Goal: Task Accomplishment & Management: Use online tool/utility

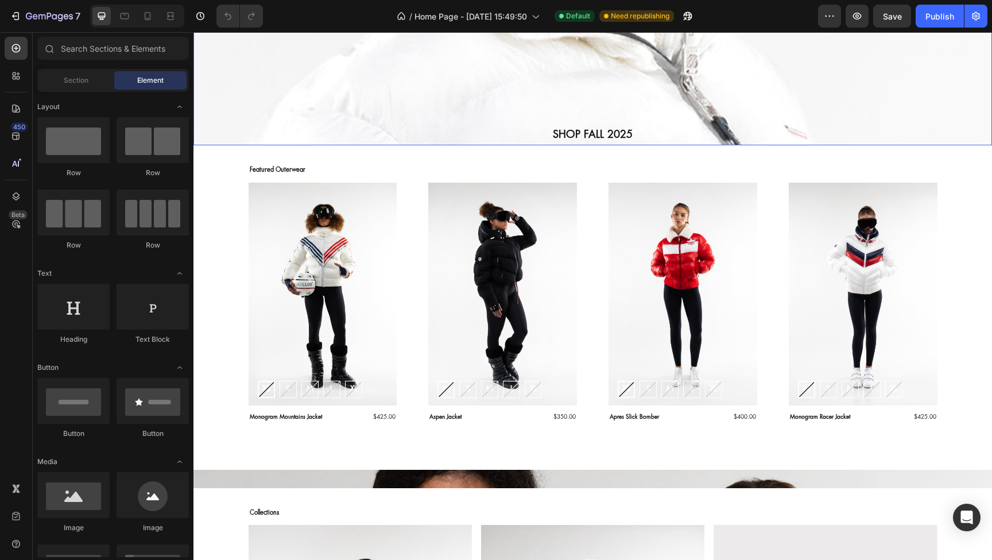
scroll to position [388, 0]
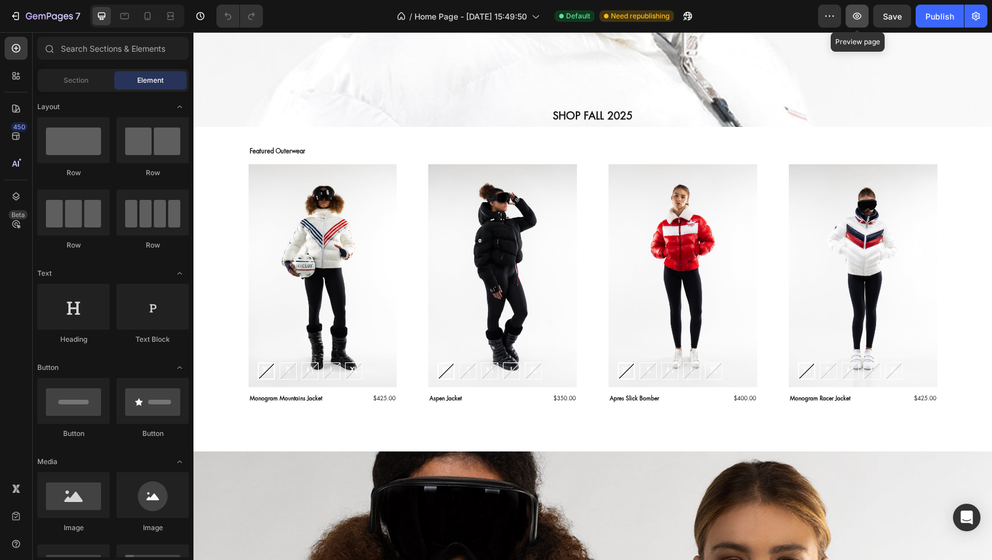
click at [856, 16] on icon "button" at bounding box center [857, 15] width 11 height 11
click at [963, 519] on icon "Open Intercom Messenger" at bounding box center [966, 517] width 13 height 15
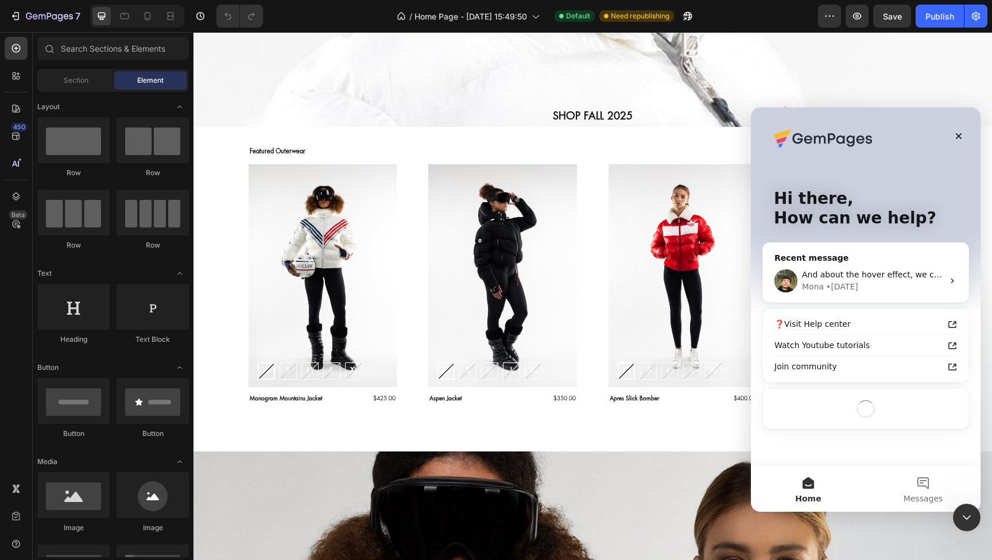
scroll to position [0, 0]
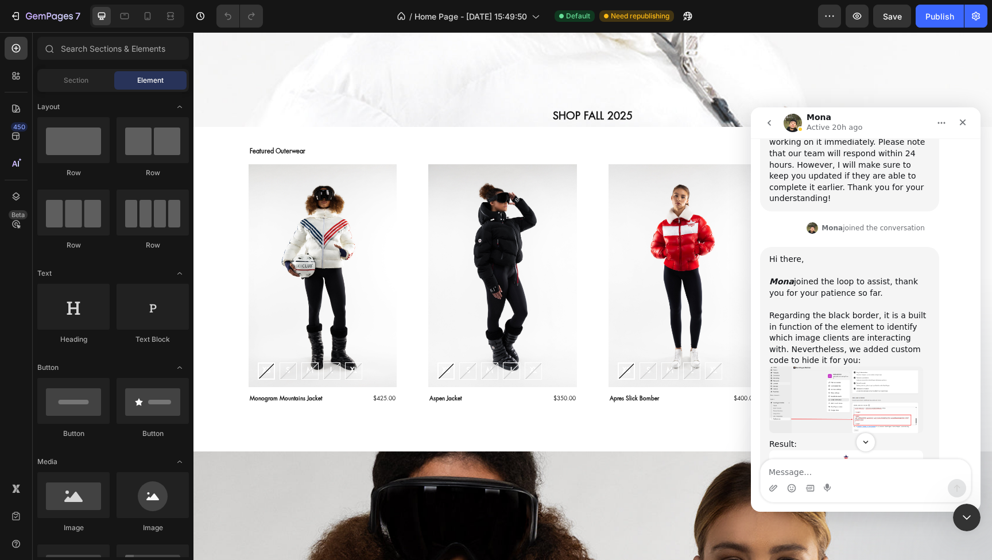
scroll to position [2145, 0]
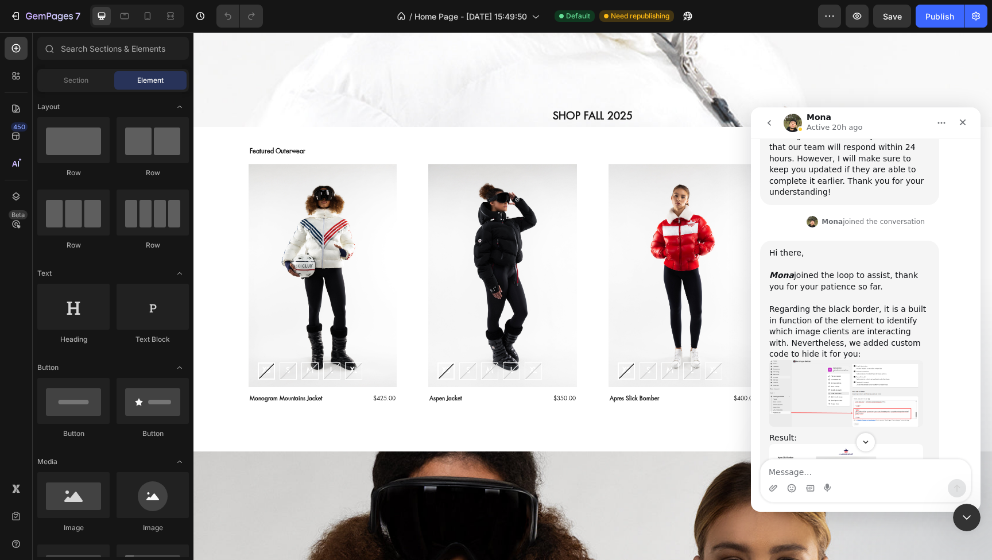
click at [859, 360] on img "Mona says…" at bounding box center [847, 393] width 154 height 67
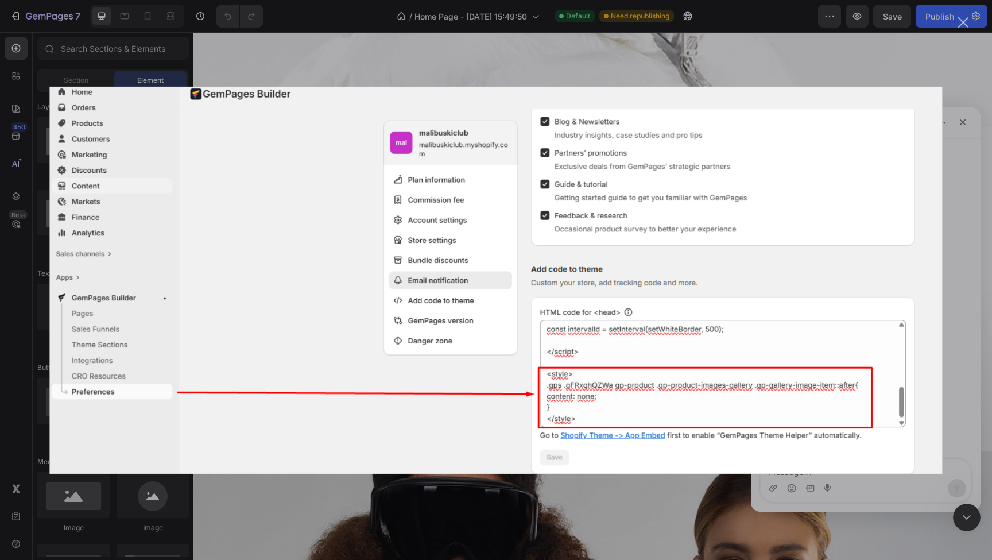
scroll to position [0, 0]
click at [953, 227] on div "Intercom messenger" at bounding box center [496, 280] width 992 height 560
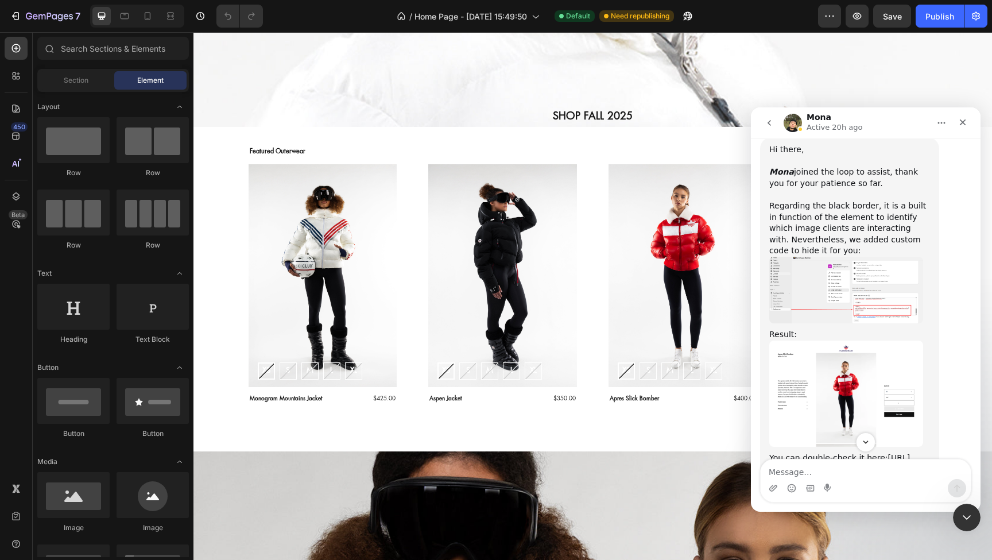
scroll to position [2251, 0]
click at [819, 451] on link "[URL][DOMAIN_NAME]" at bounding box center [840, 461] width 141 height 21
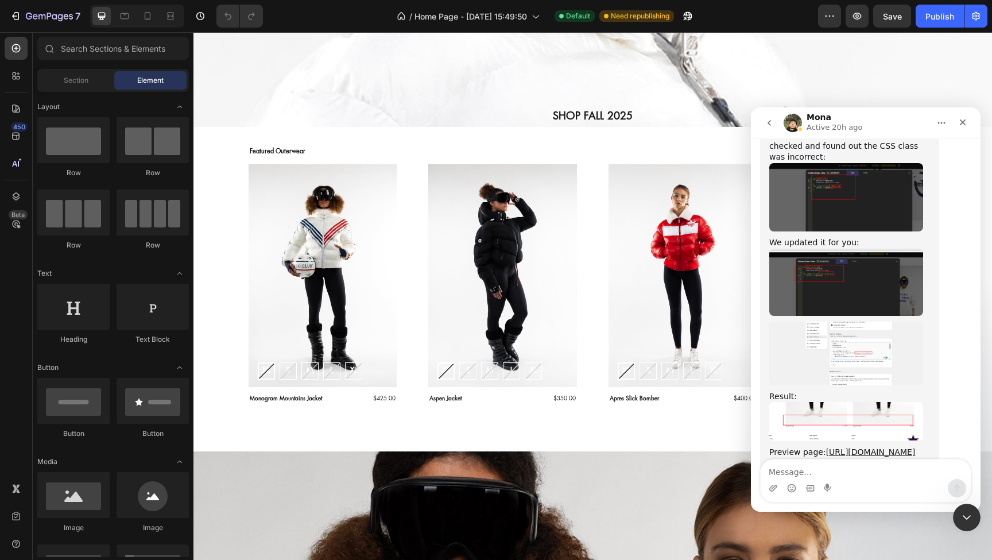
scroll to position [2620, 0]
click at [809, 448] on link "[URL][DOMAIN_NAME][DOMAIN_NAME]" at bounding box center [843, 458] width 146 height 21
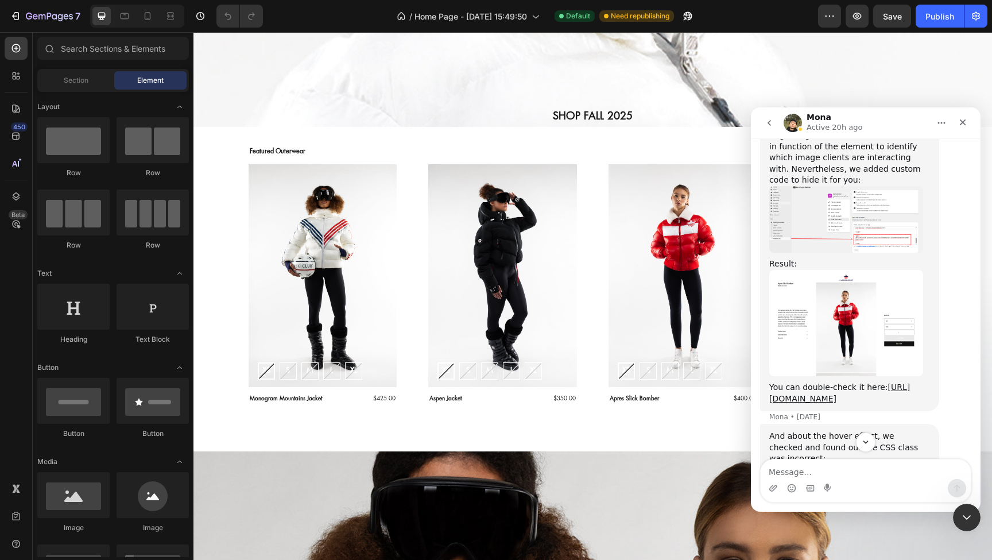
scroll to position [2319, 0]
click at [965, 123] on icon "Close" at bounding box center [962, 122] width 9 height 9
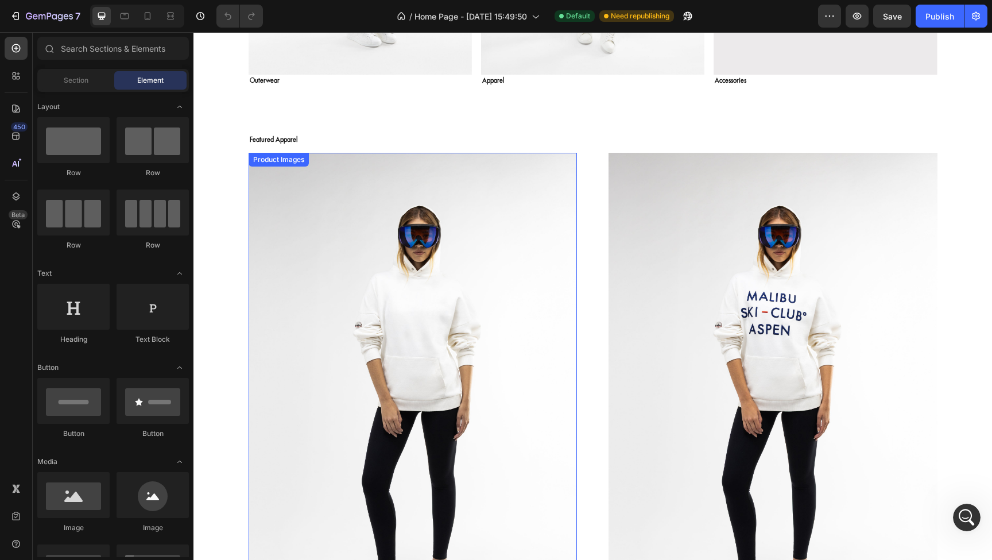
scroll to position [1603, 0]
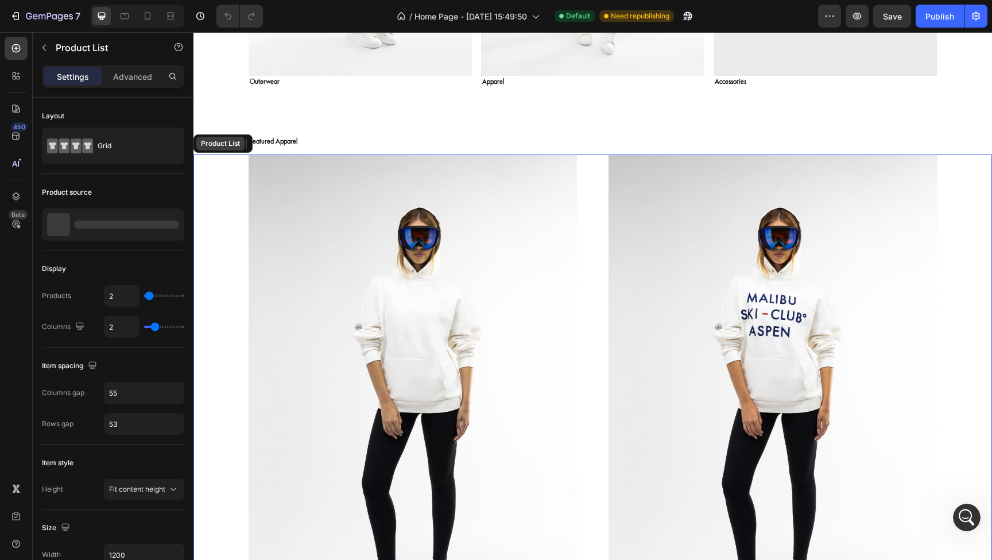
click at [224, 148] on div "Product List" at bounding box center [221, 143] width 44 height 10
click at [278, 144] on icon at bounding box center [275, 144] width 6 height 8
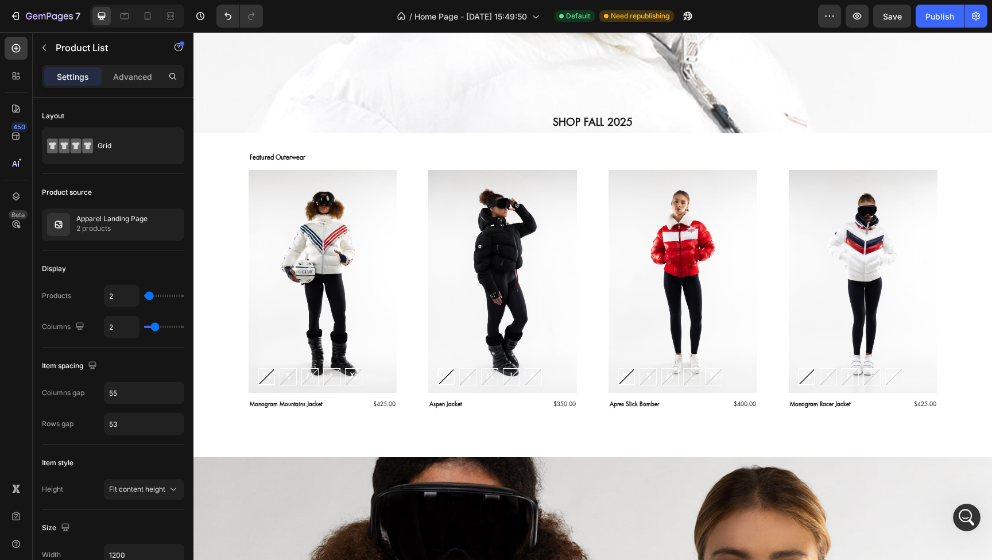
scroll to position [390, 0]
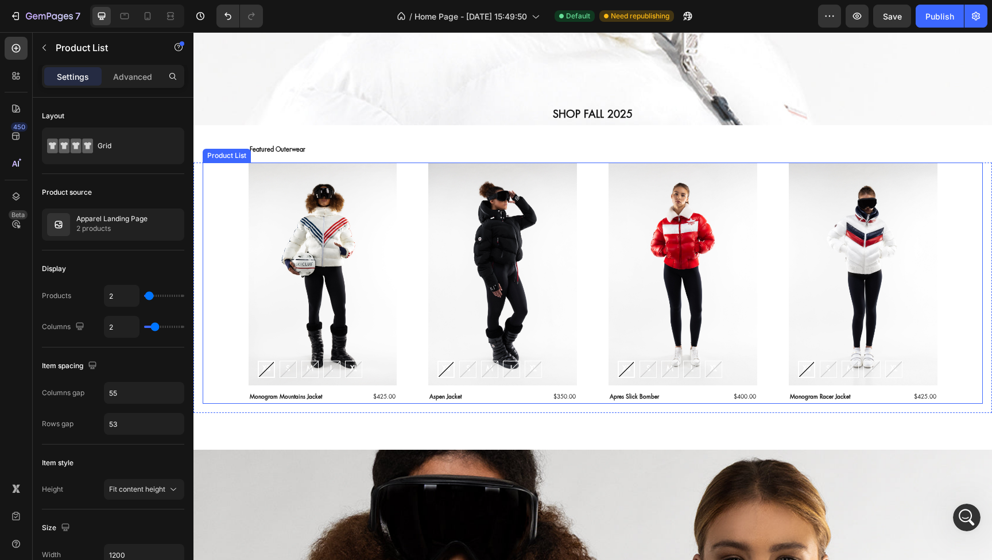
click at [230, 158] on div "Product List" at bounding box center [227, 156] width 48 height 14
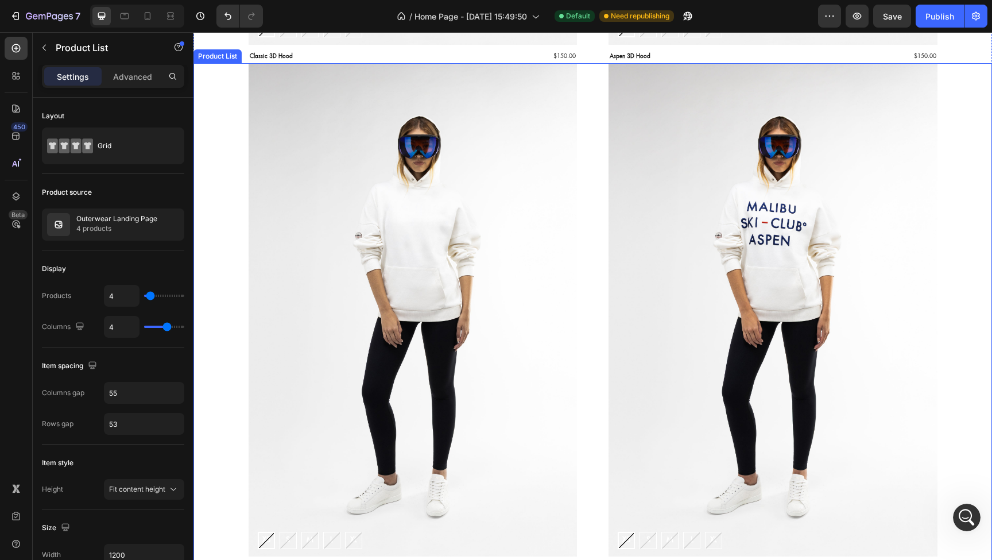
scroll to position [2167, 0]
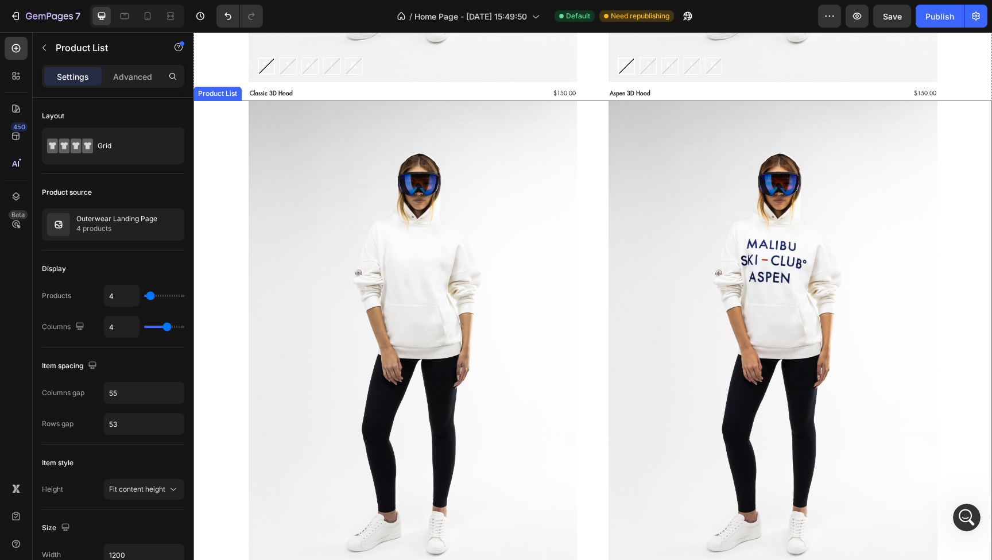
click at [226, 95] on div "Product List" at bounding box center [218, 93] width 44 height 10
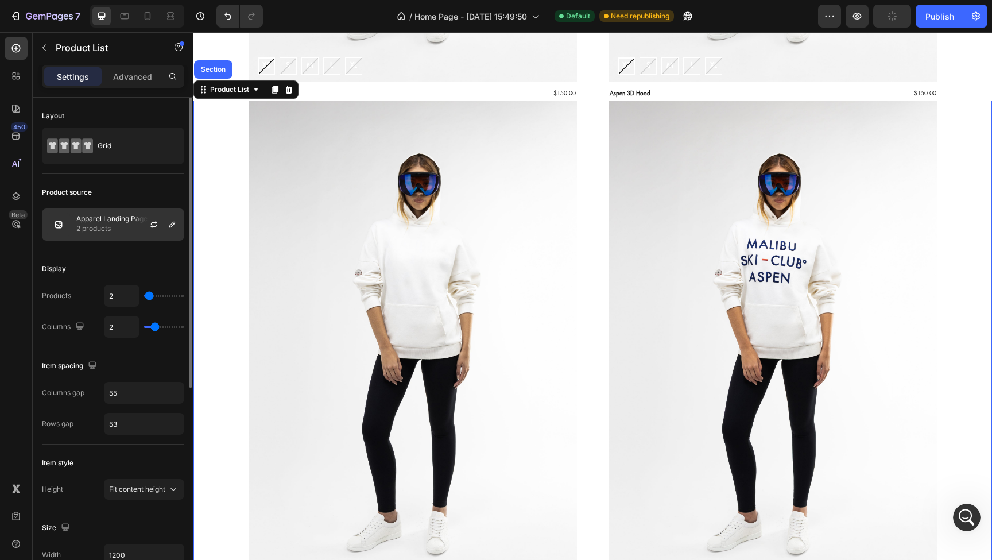
click at [129, 225] on p "2 products" at bounding box center [111, 228] width 71 height 11
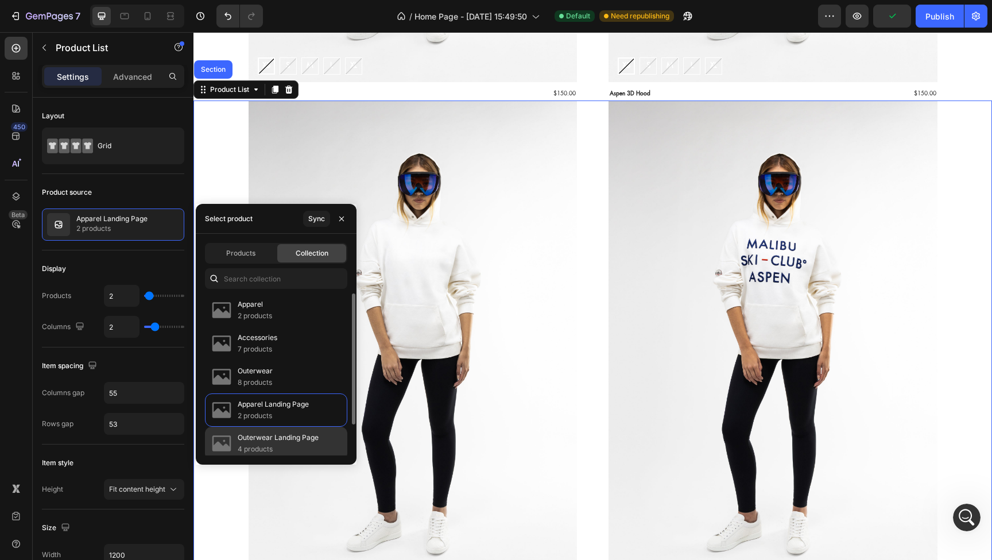
click at [274, 440] on p "Outerwear Landing Page" at bounding box center [278, 437] width 81 height 11
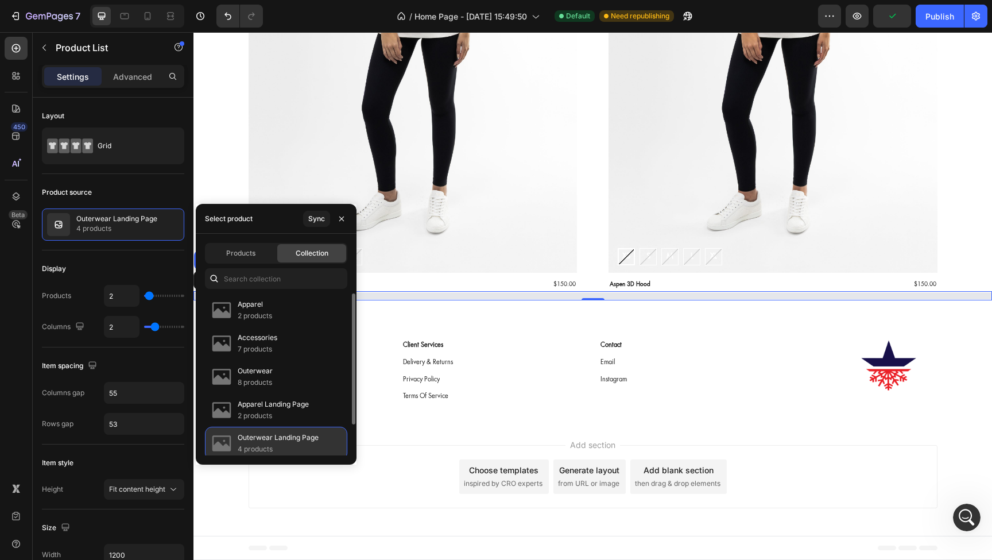
scroll to position [1977, 0]
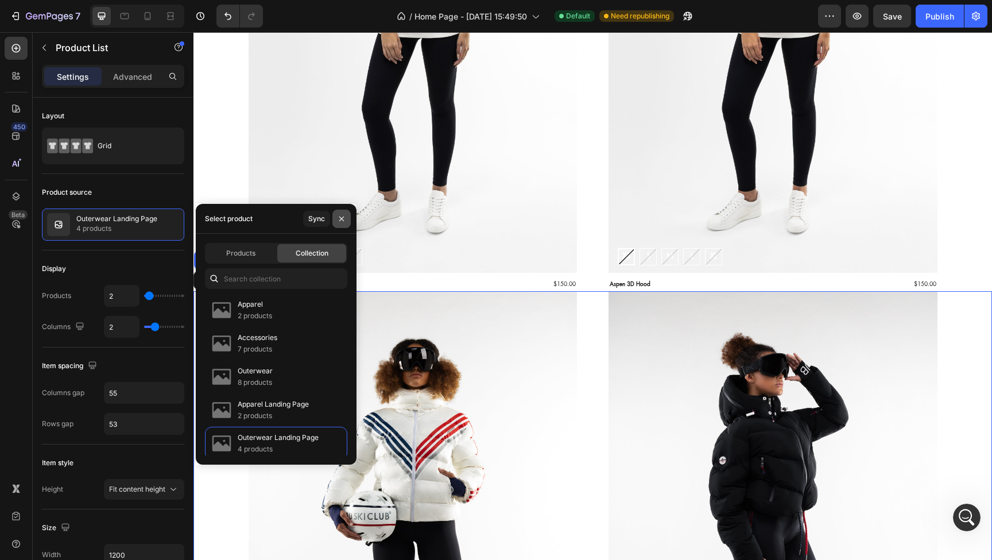
click at [341, 216] on icon "button" at bounding box center [341, 218] width 9 height 9
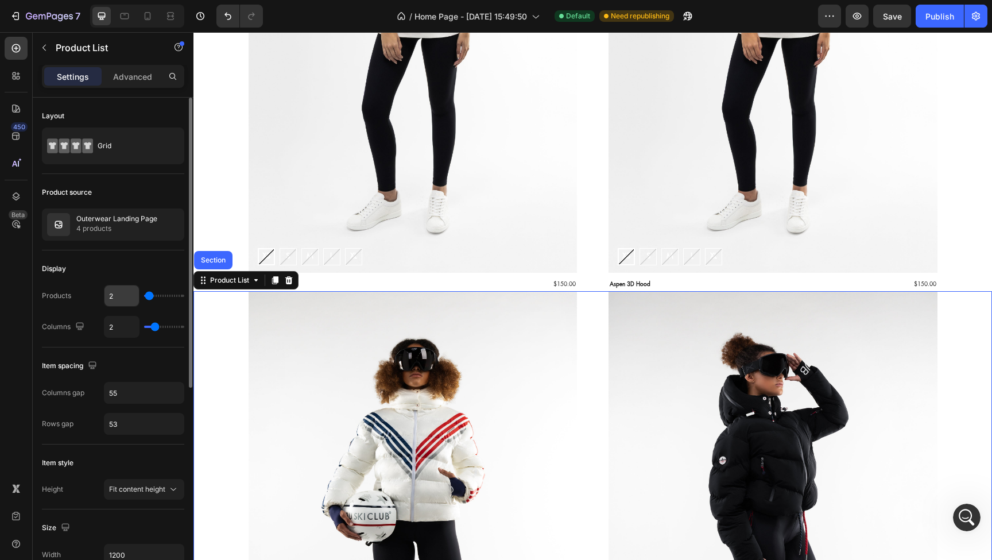
click at [112, 299] on input "2" at bounding box center [122, 295] width 34 height 21
type input "4"
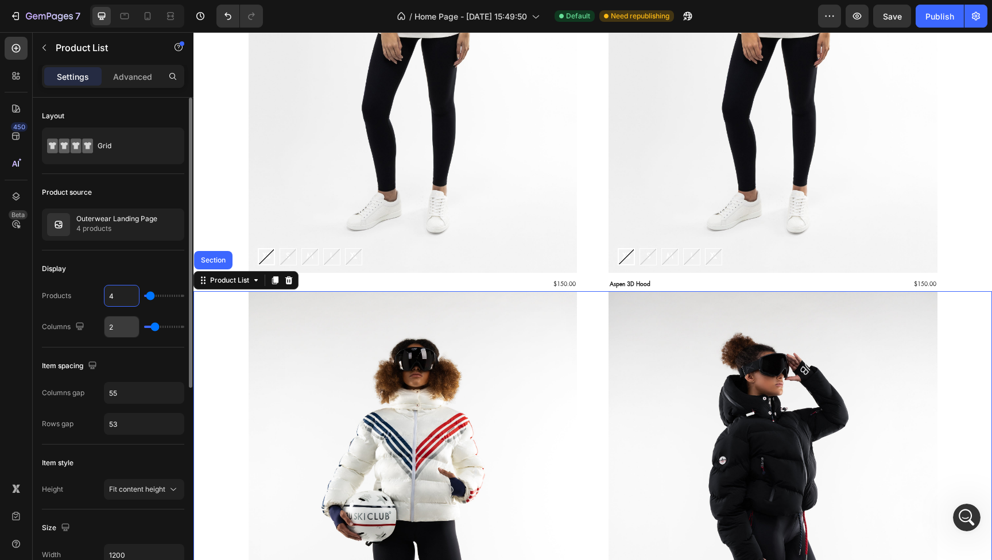
click at [116, 328] on input "2" at bounding box center [122, 326] width 34 height 21
type input "4"
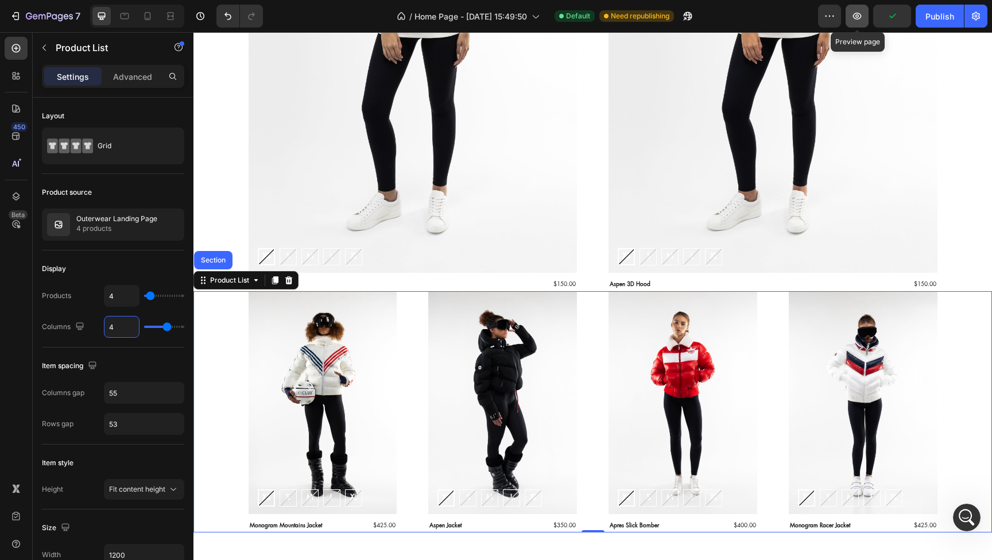
type input "4"
click at [861, 18] on icon "button" at bounding box center [857, 15] width 11 height 11
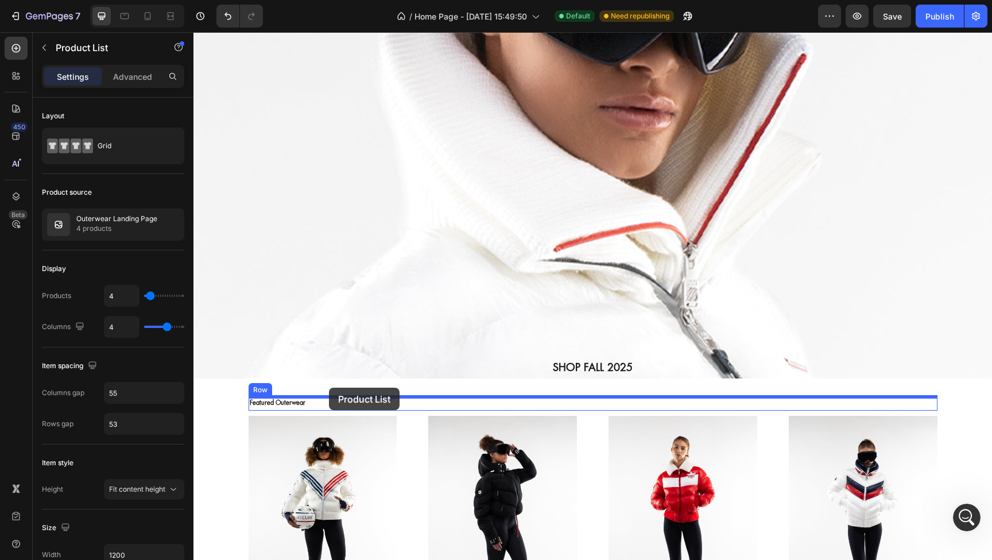
scroll to position [138, 0]
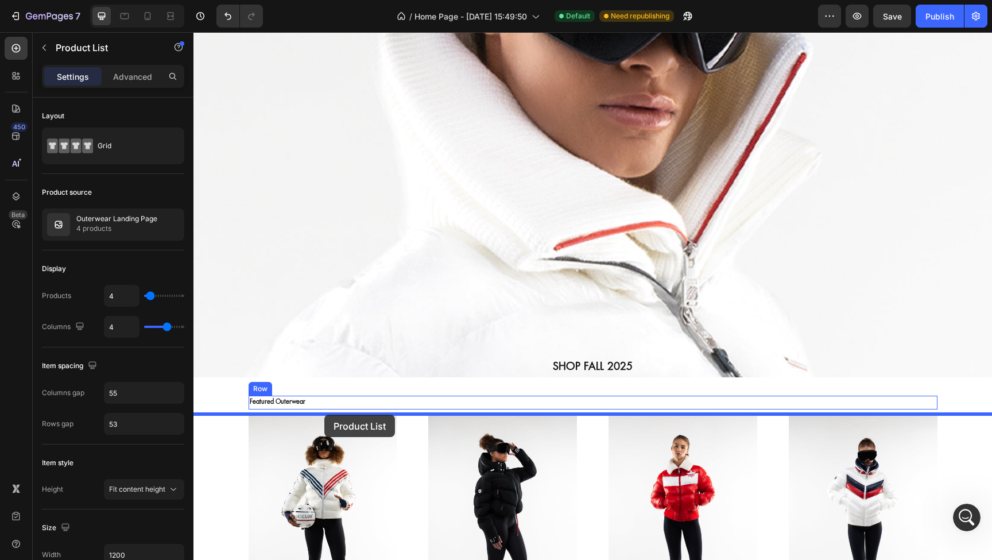
drag, startPoint x: 204, startPoint y: 281, endPoint x: 324, endPoint y: 415, distance: 179.3
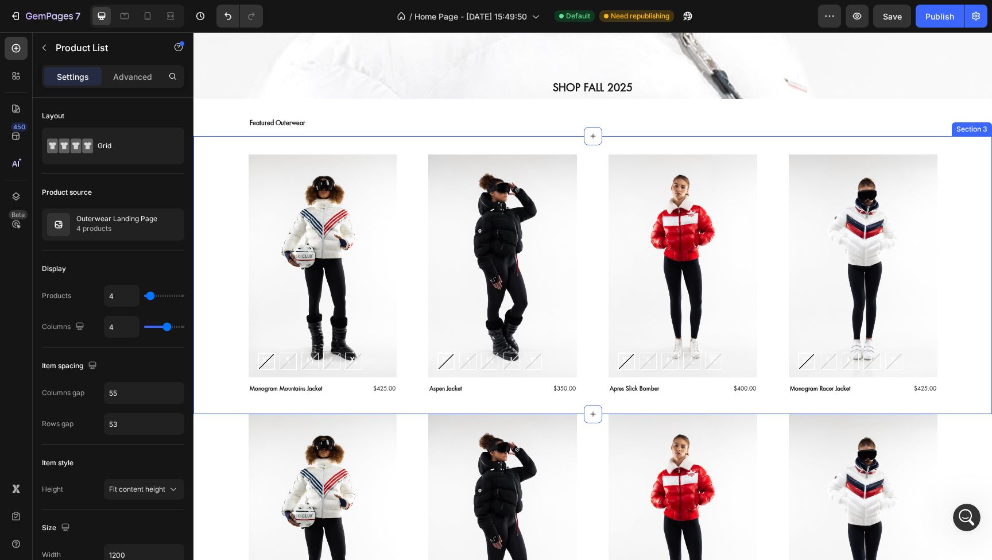
scroll to position [552, 0]
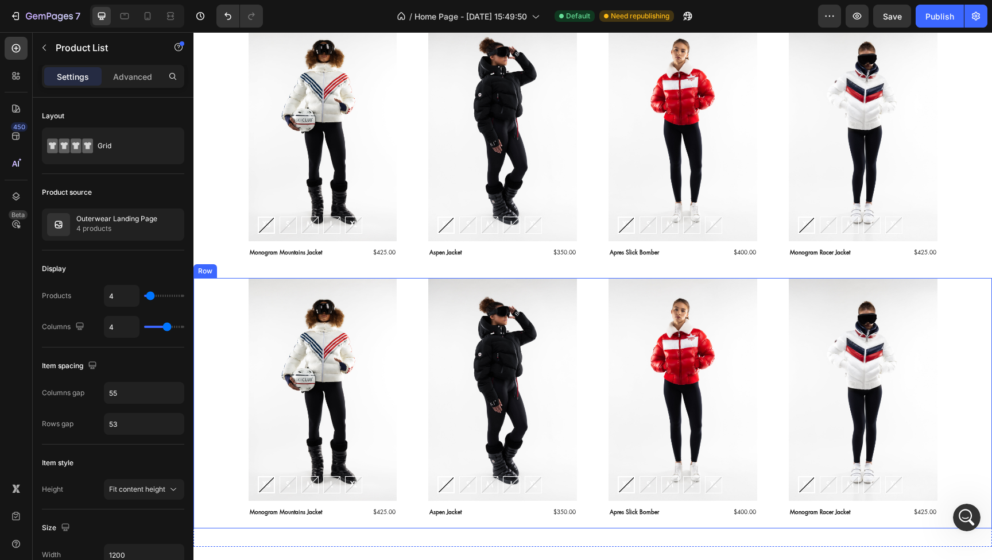
click at [202, 276] on div "Row" at bounding box center [206, 271] width 24 height 14
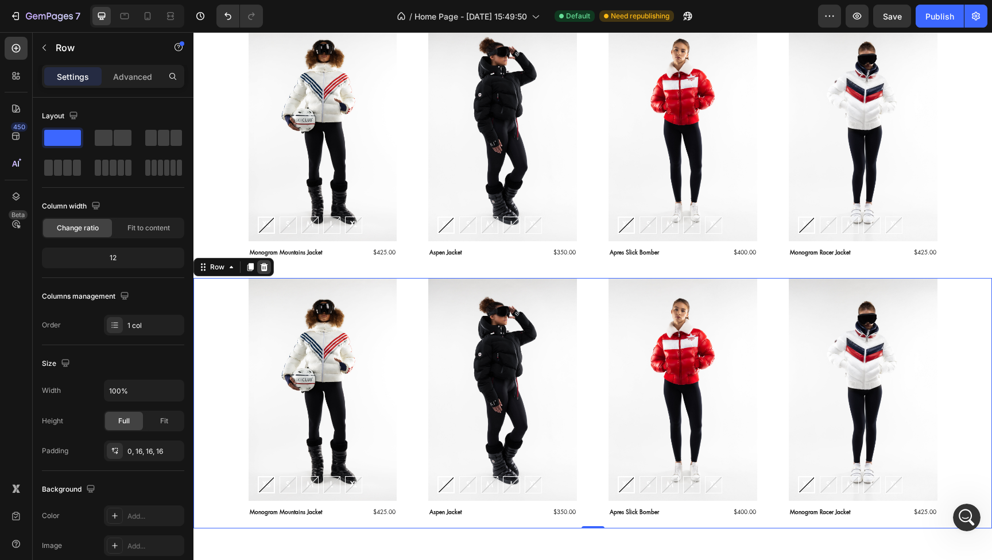
click at [265, 267] on icon at bounding box center [264, 266] width 9 height 9
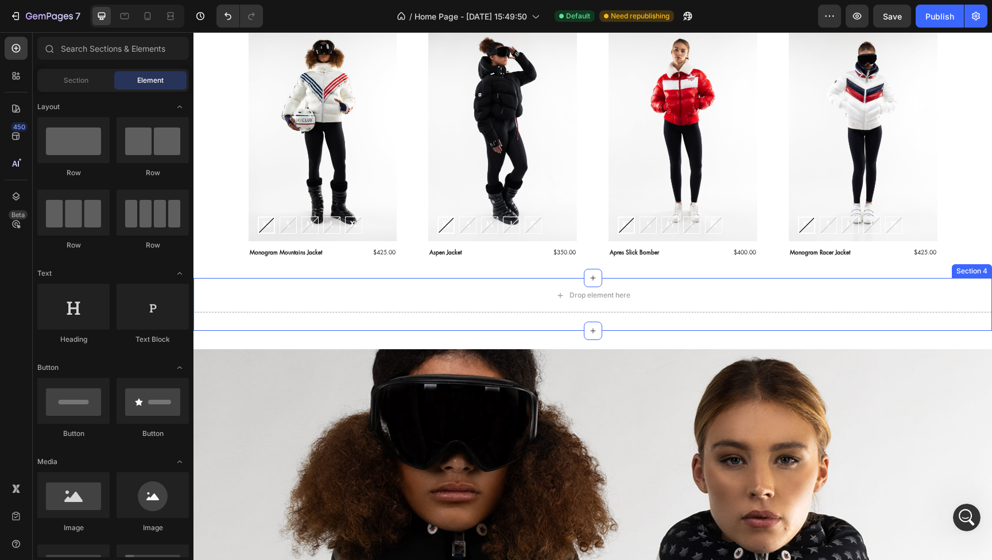
click at [971, 270] on div "Section 4" at bounding box center [972, 271] width 40 height 14
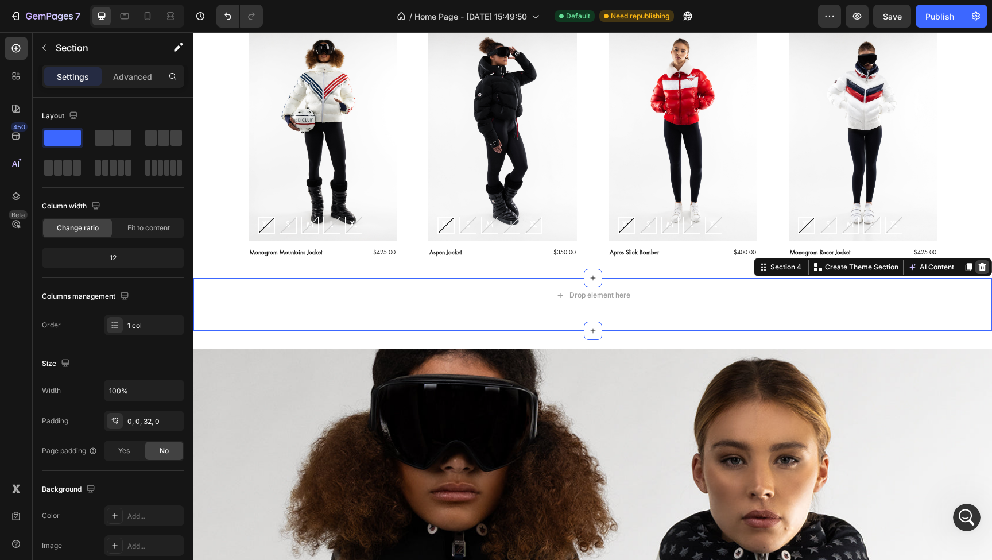
click at [981, 265] on icon at bounding box center [982, 267] width 7 height 8
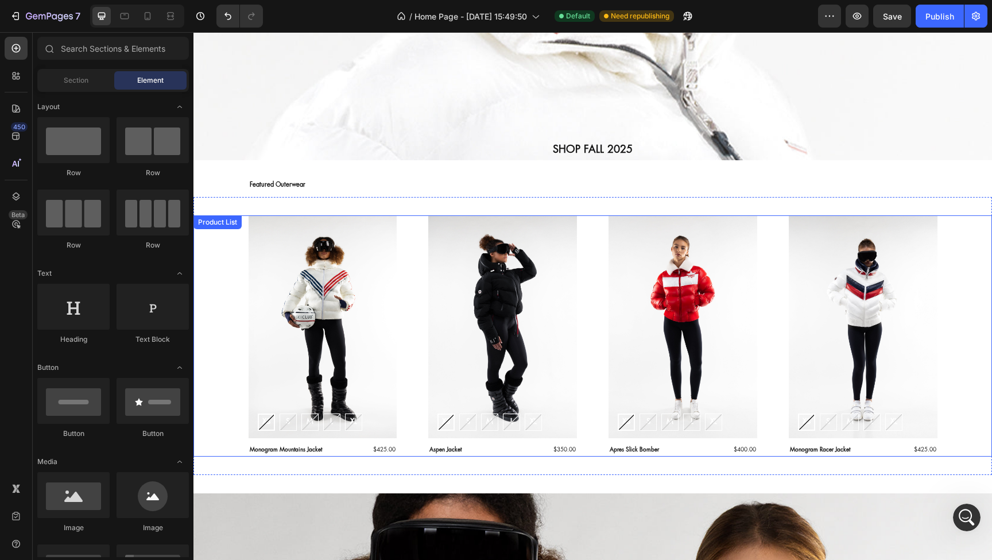
scroll to position [333, 0]
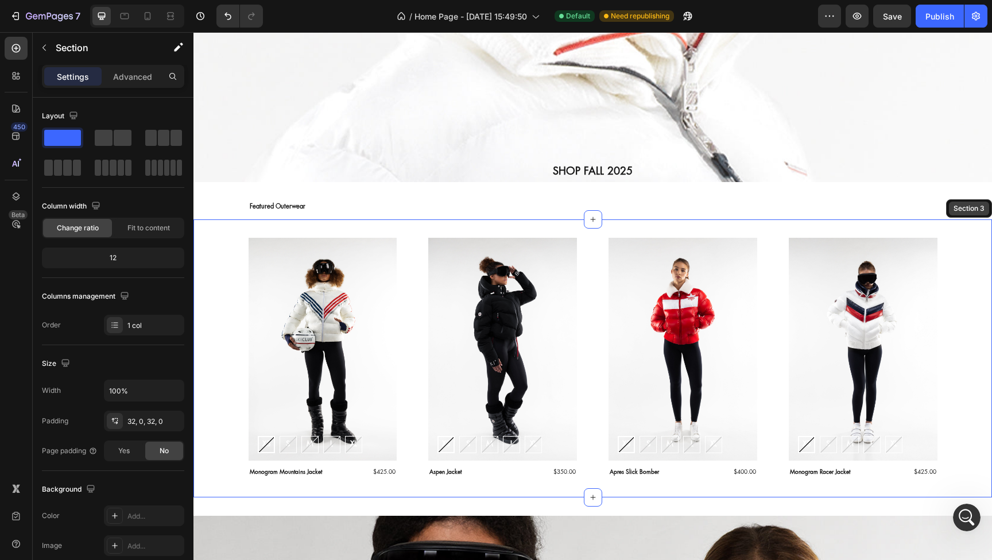
click at [973, 214] on div "Section 3" at bounding box center [969, 208] width 46 height 18
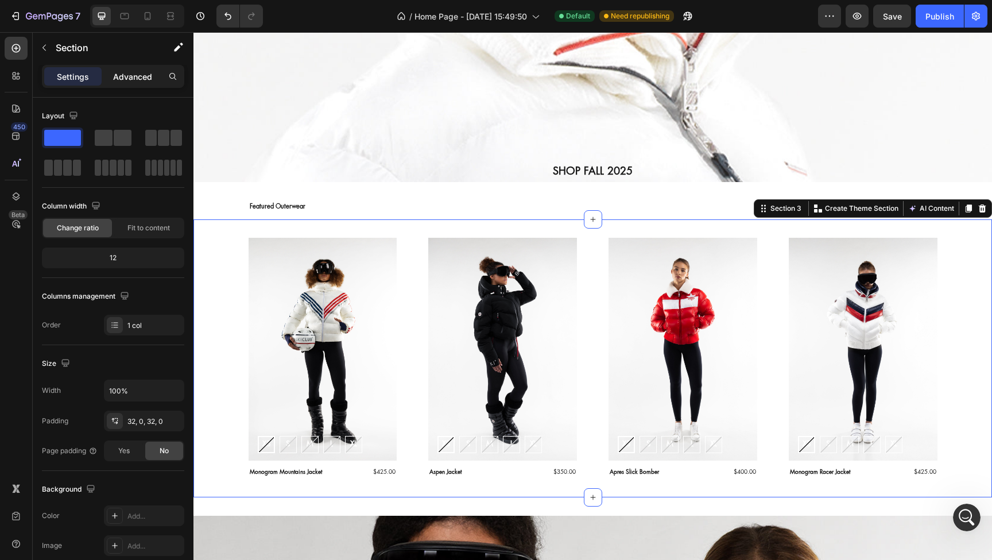
click at [137, 75] on p "Advanced" at bounding box center [132, 77] width 39 height 12
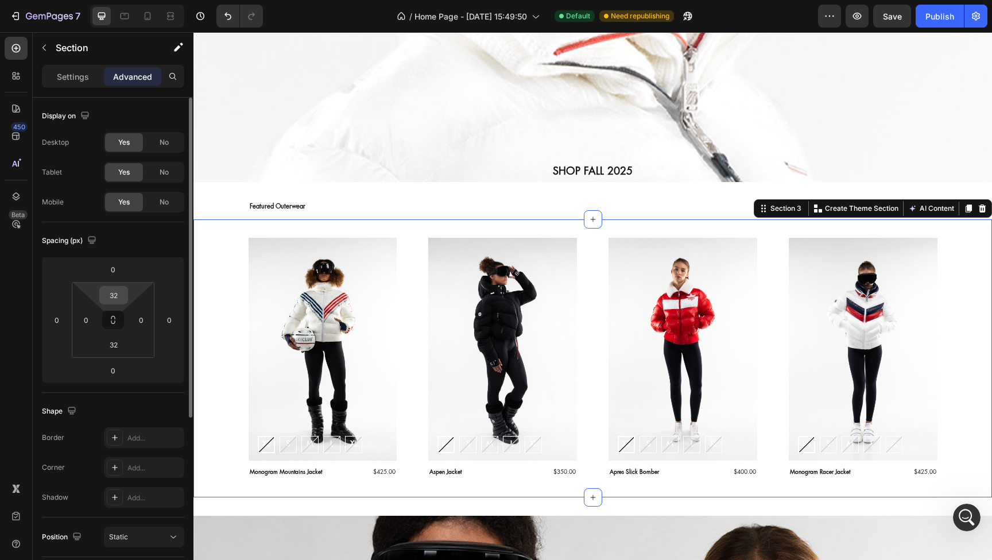
click at [125, 293] on div "32" at bounding box center [113, 295] width 29 height 18
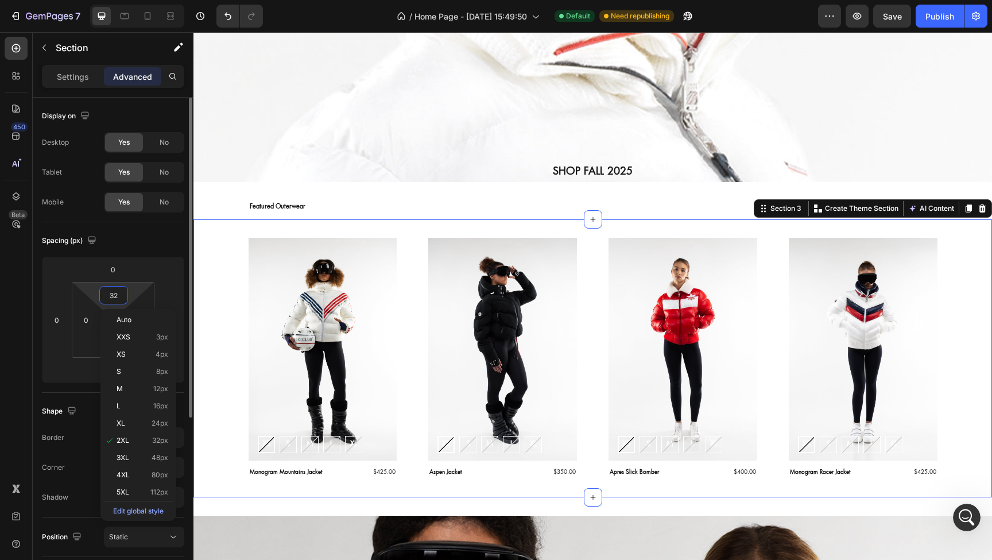
click at [121, 294] on input "32" at bounding box center [113, 295] width 23 height 17
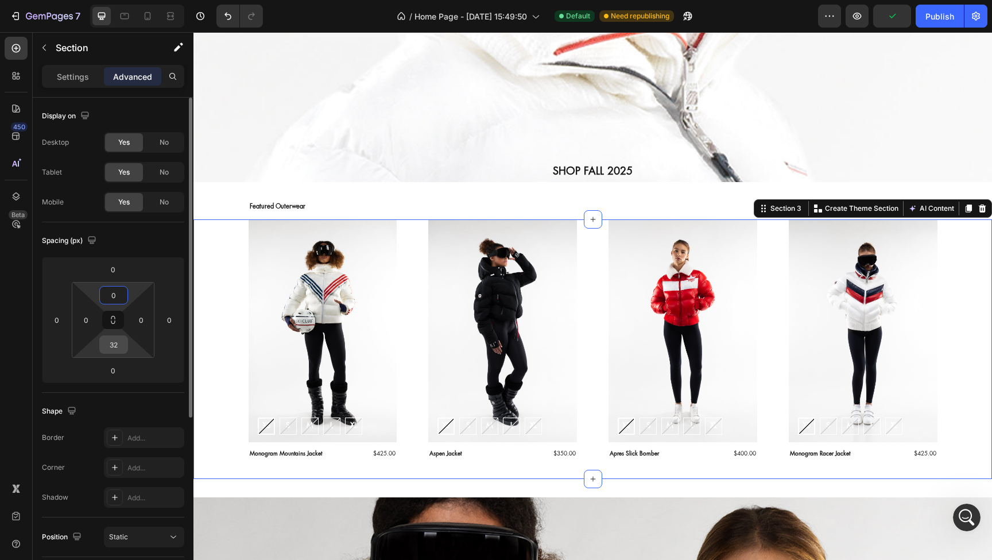
type input "0"
click at [118, 343] on input "32" at bounding box center [113, 344] width 23 height 17
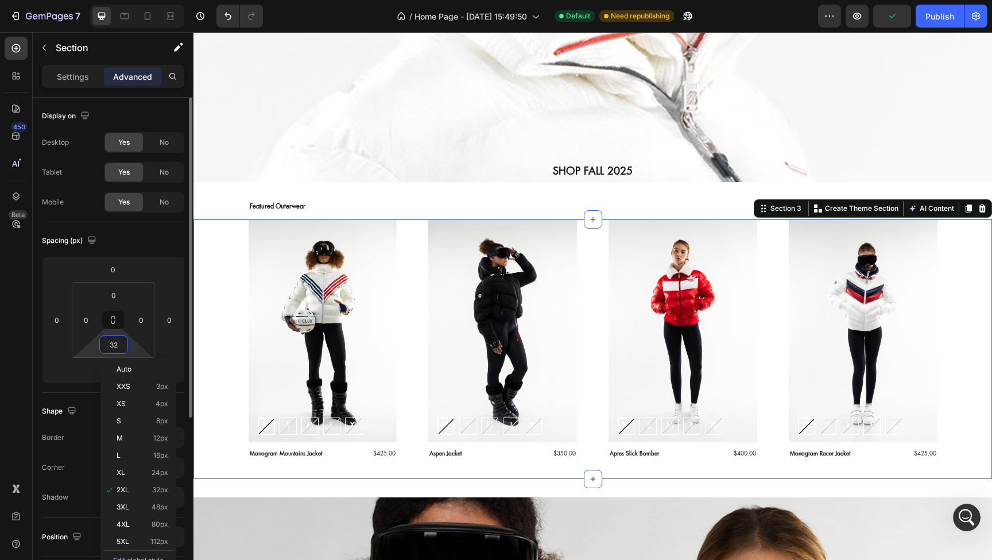
click at [118, 343] on input "32" at bounding box center [113, 344] width 23 height 17
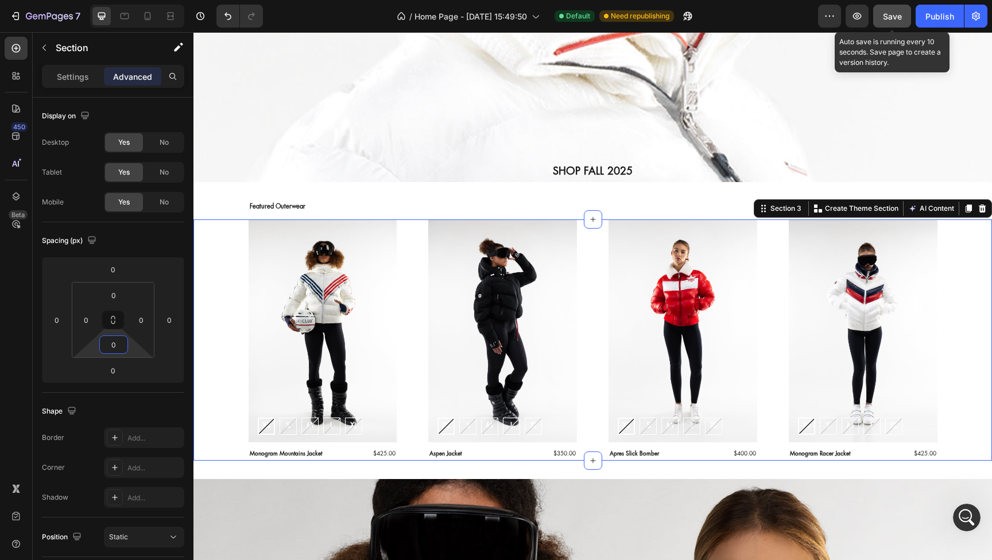
type input "0"
click at [896, 15] on span "Save" at bounding box center [892, 16] width 19 height 10
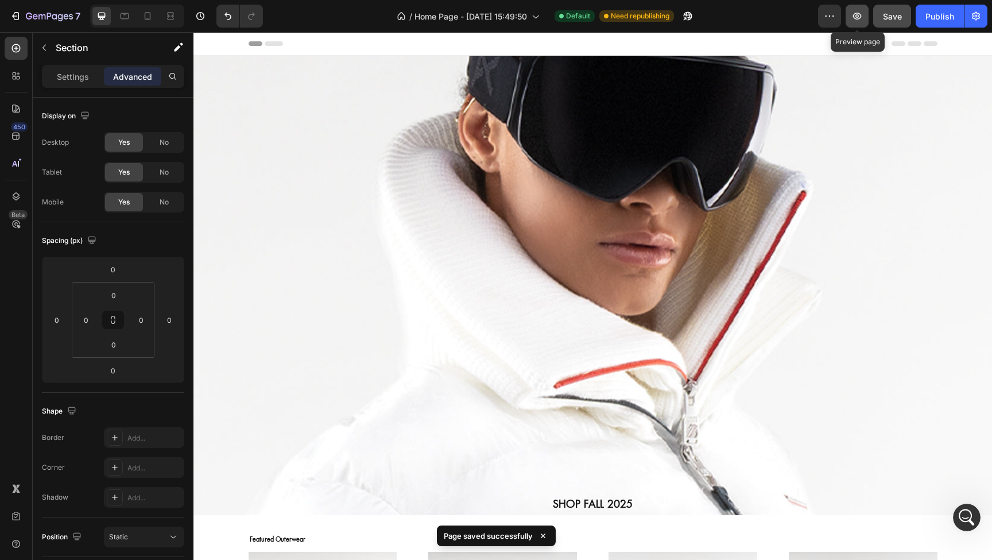
scroll to position [0, 0]
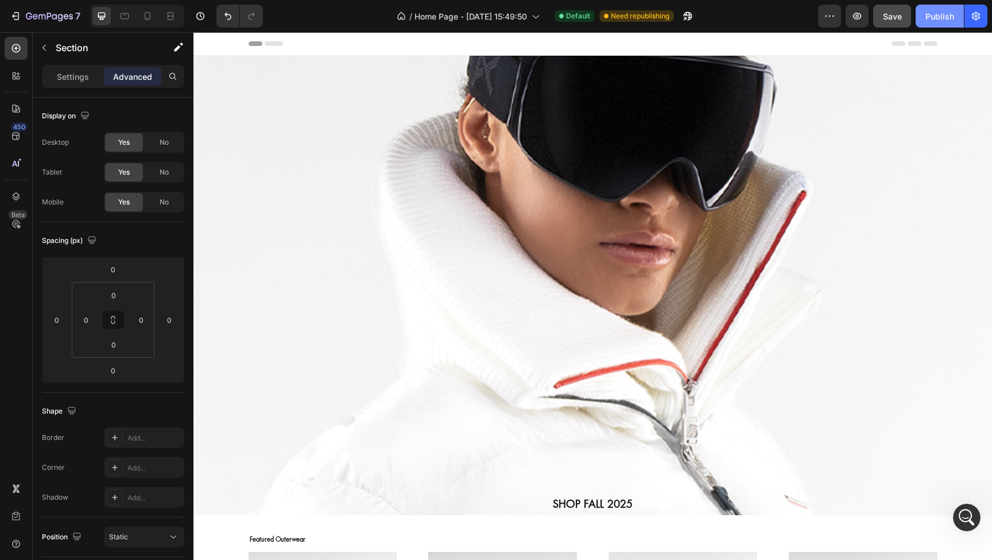
click at [941, 20] on div "Publish" at bounding box center [940, 16] width 29 height 12
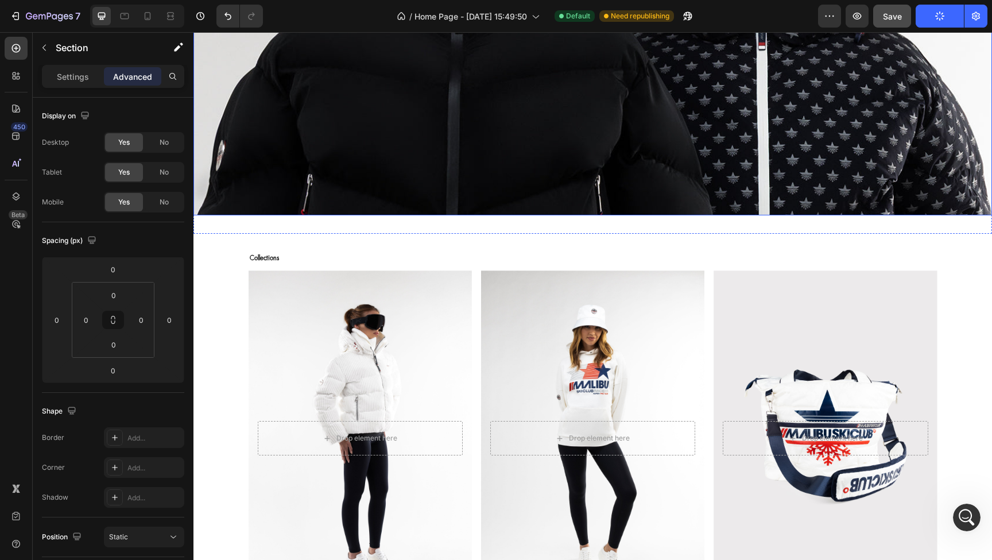
scroll to position [903, 0]
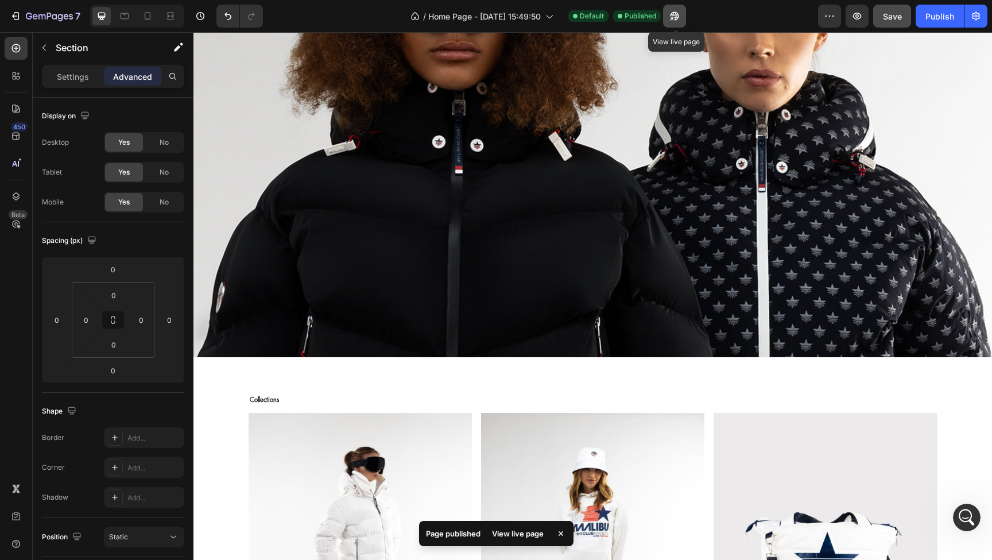
click at [675, 13] on icon "button" at bounding box center [674, 16] width 9 height 9
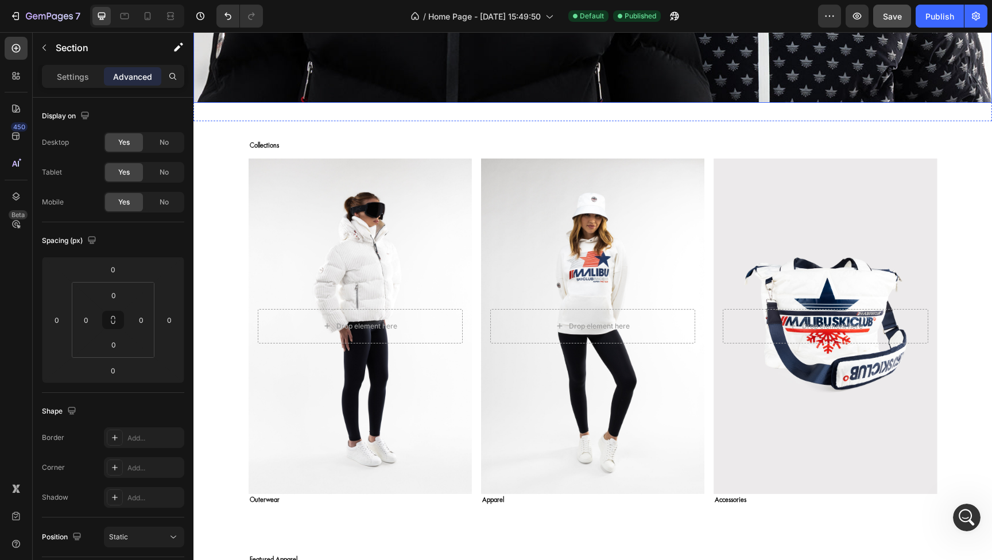
scroll to position [1169, 0]
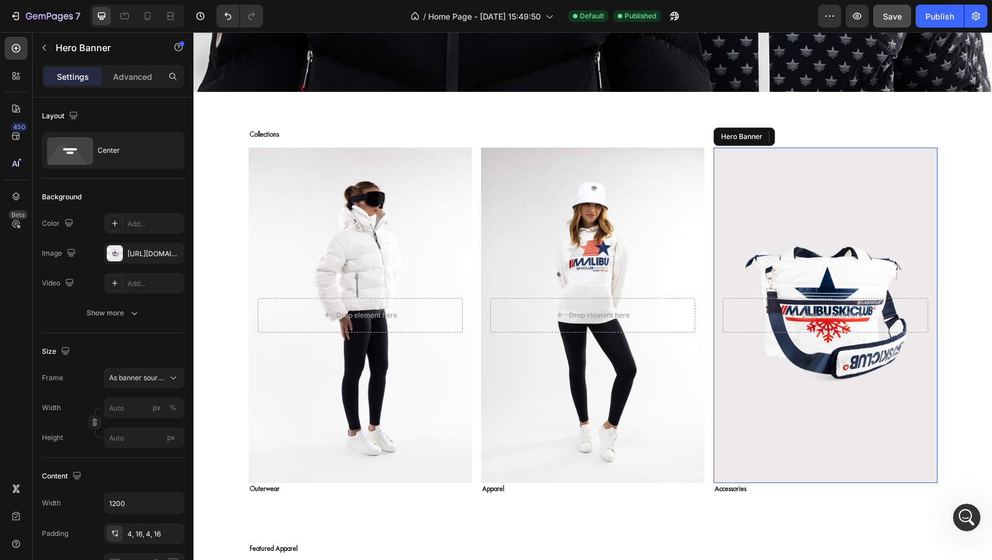
click at [763, 181] on div "Background Image" at bounding box center [825, 315] width 223 height 335
click at [134, 257] on div "[URL][DOMAIN_NAME]" at bounding box center [143, 254] width 33 height 10
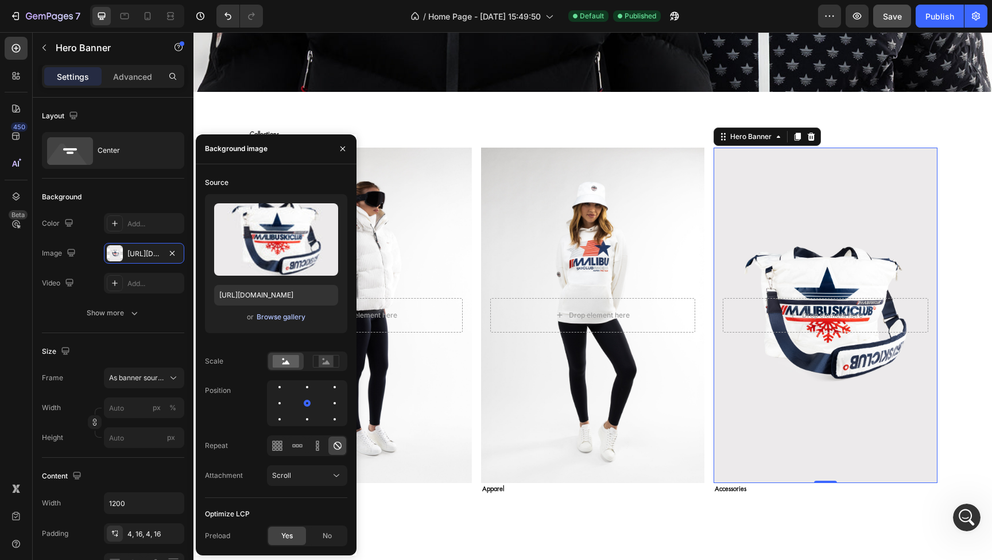
click at [286, 319] on div "Browse gallery" at bounding box center [281, 317] width 49 height 10
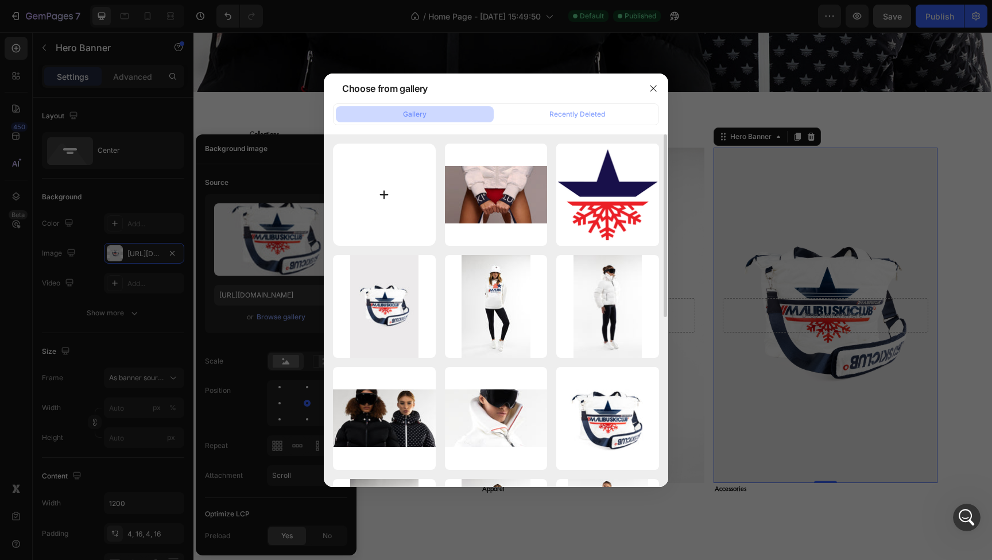
click at [385, 195] on input "file" at bounding box center [384, 195] width 103 height 103
click at [387, 189] on input "file" at bounding box center [384, 195] width 103 height 103
click at [399, 198] on input "file" at bounding box center [384, 195] width 103 height 103
type input "C:\fakepath\MALIBU SKI AUG ECOM SHOOT1666-2.jpg"
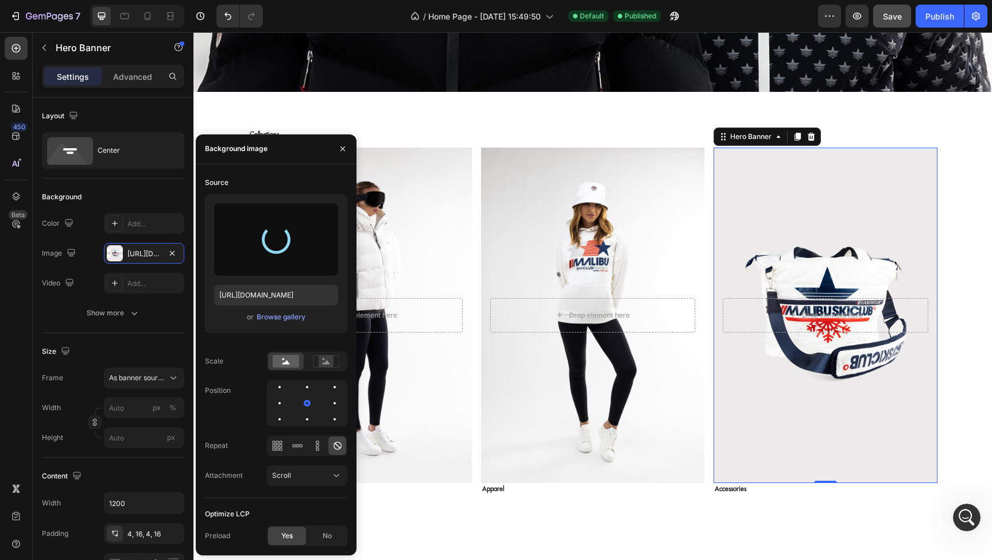
type input "[URL][DOMAIN_NAME]"
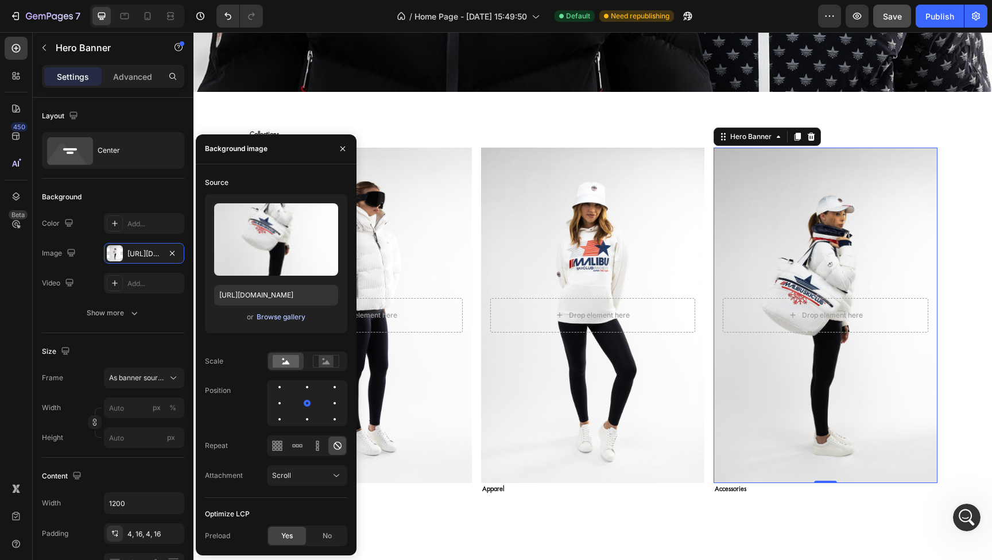
click at [289, 316] on div "Browse gallery" at bounding box center [281, 317] width 49 height 10
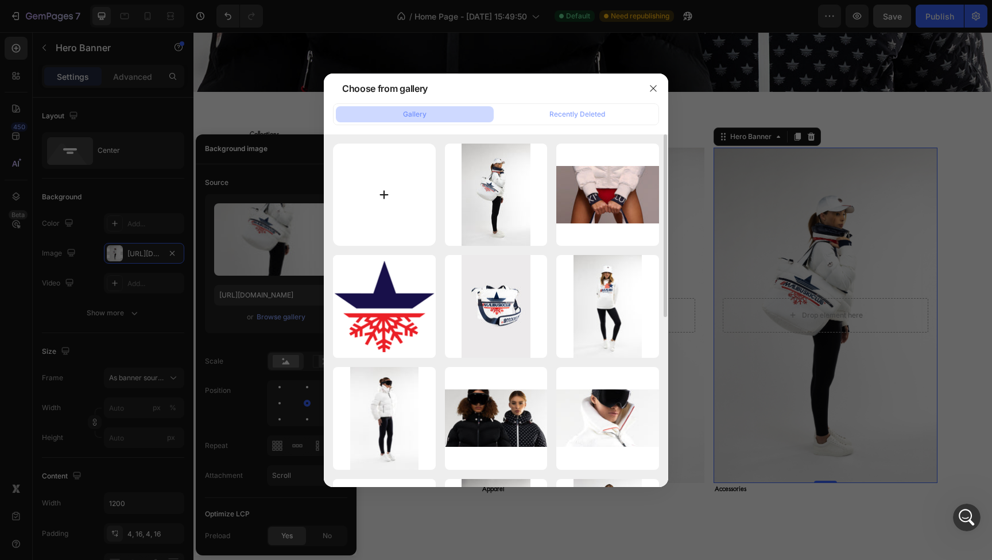
click at [378, 195] on input "file" at bounding box center [384, 195] width 103 height 103
type input "C:\fakepath\MALIBU SKI AUG ECOM SHOOT1666-3.jpg"
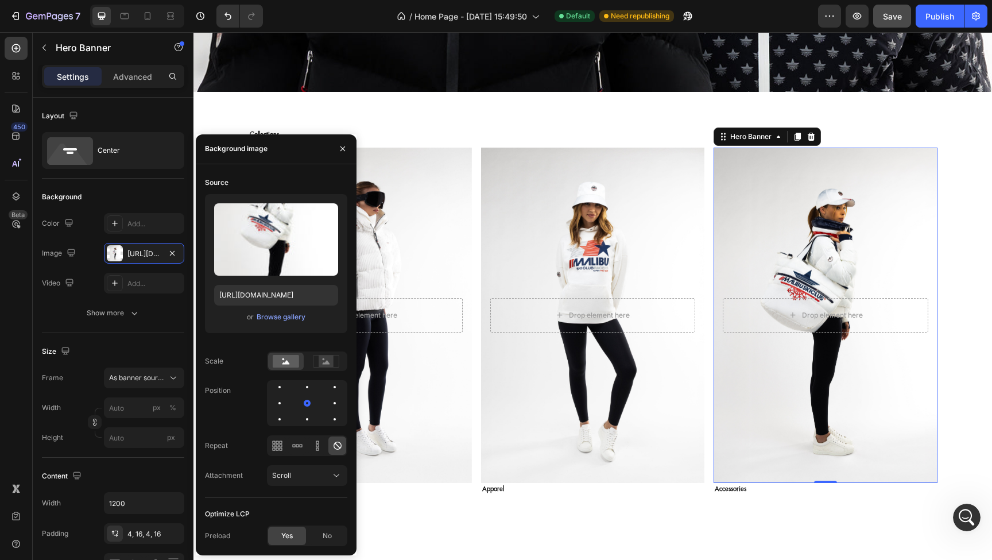
type input "[URL][DOMAIN_NAME]"
click at [343, 147] on icon "button" at bounding box center [342, 148] width 9 height 9
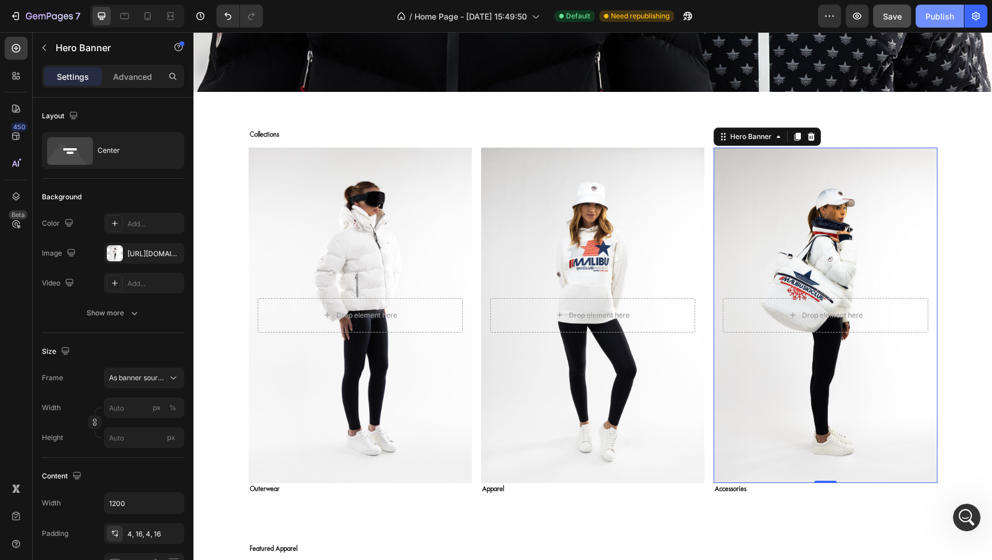
click at [935, 20] on div "Publish" at bounding box center [940, 16] width 29 height 12
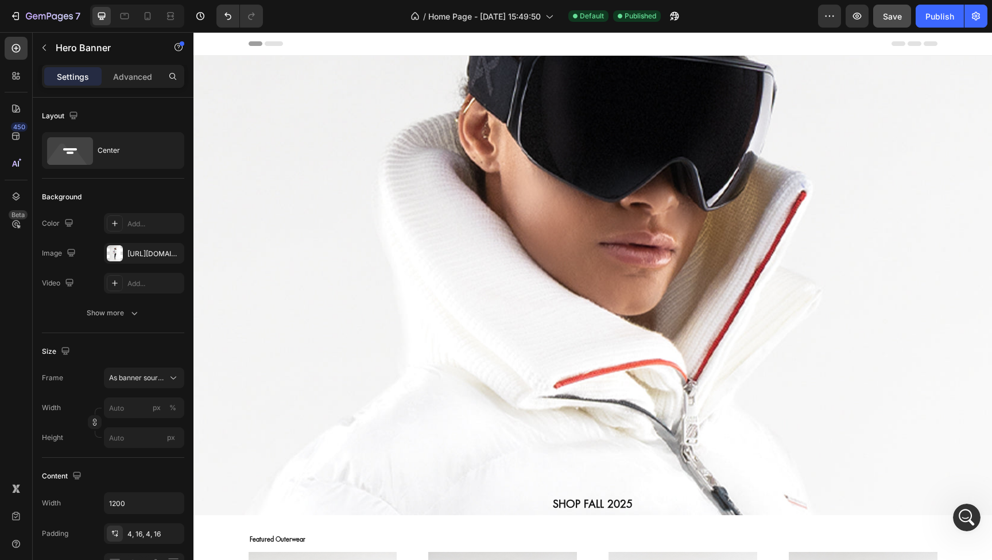
scroll to position [0, 0]
click at [675, 17] on icon "button" at bounding box center [674, 15] width 11 height 11
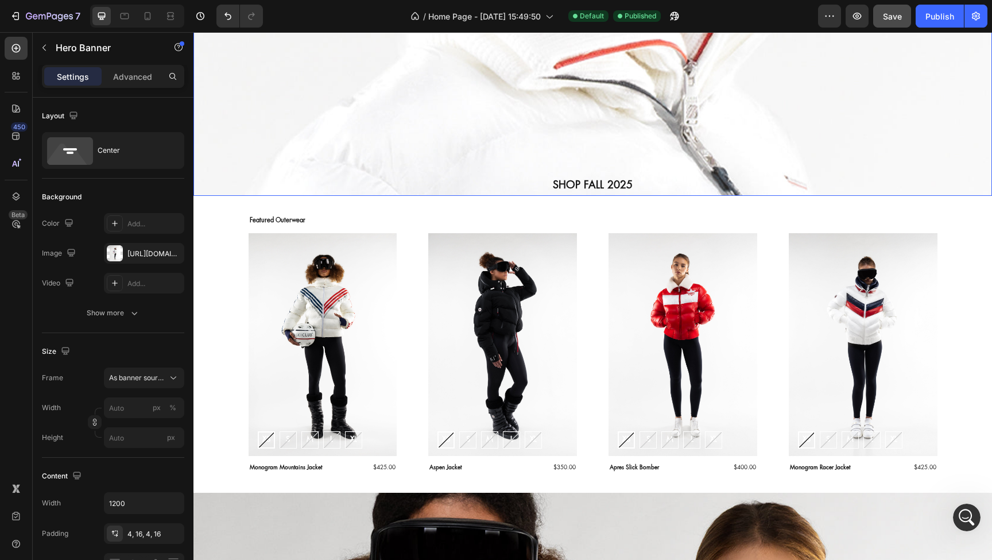
scroll to position [430, 0]
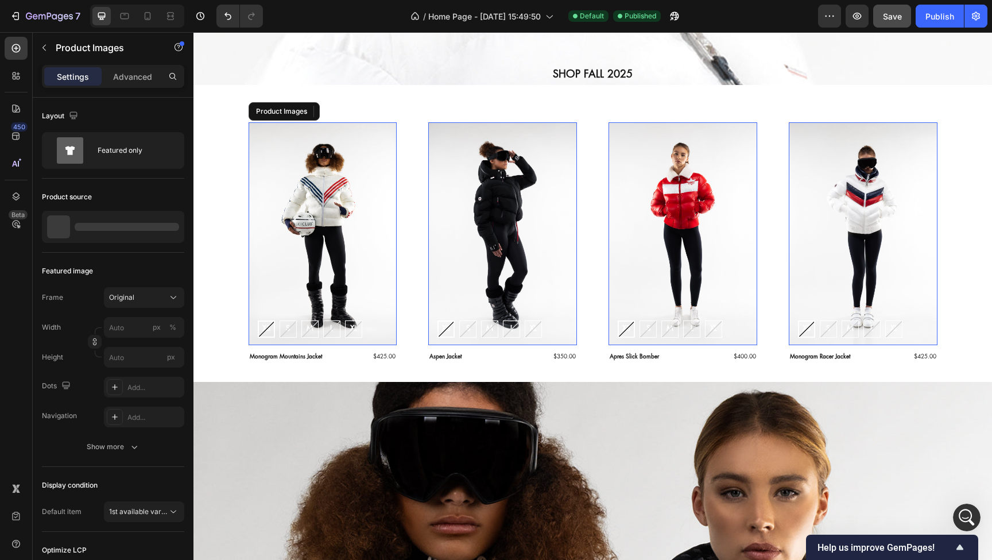
click at [310, 188] on img at bounding box center [323, 233] width 149 height 223
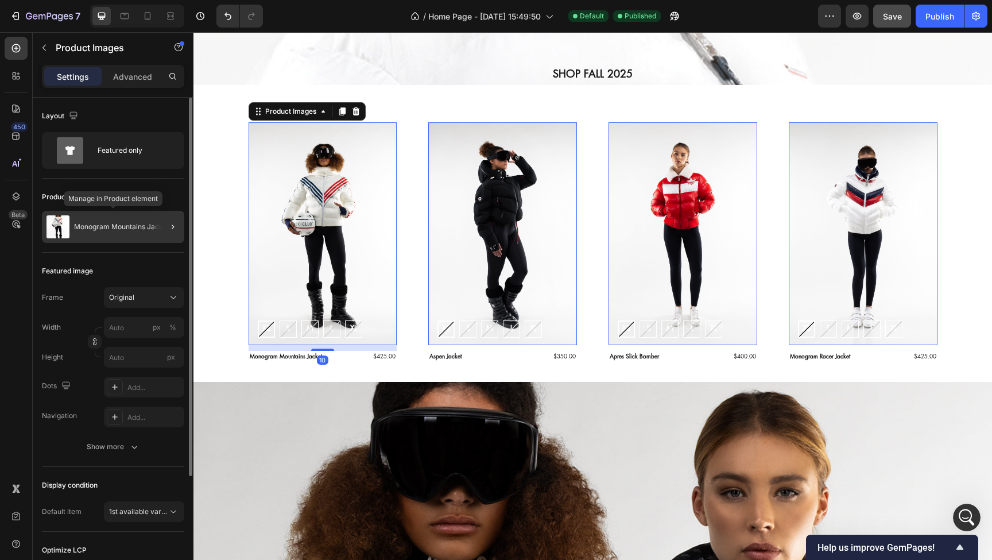
click at [151, 226] on p "Monogram Mountains Jacket" at bounding box center [121, 227] width 95 height 8
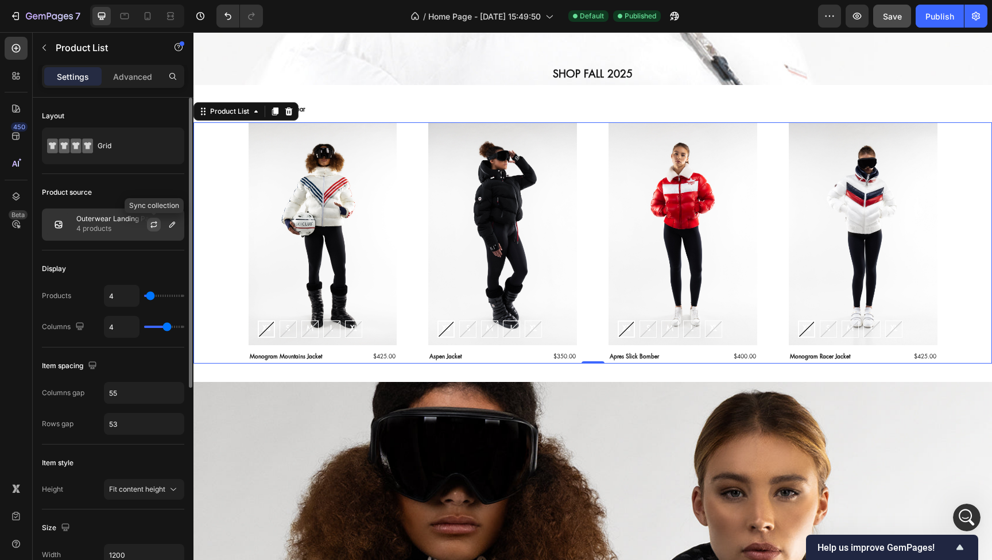
click at [155, 225] on icon "button" at bounding box center [153, 224] width 9 height 9
click at [225, 134] on div "Product Images XS XS XS S S S M M M L L L XL XL XL Product Variants & Swatches …" at bounding box center [593, 242] width 799 height 241
click at [125, 234] on div "Outerwear Landing Page 4 products" at bounding box center [113, 224] width 142 height 32
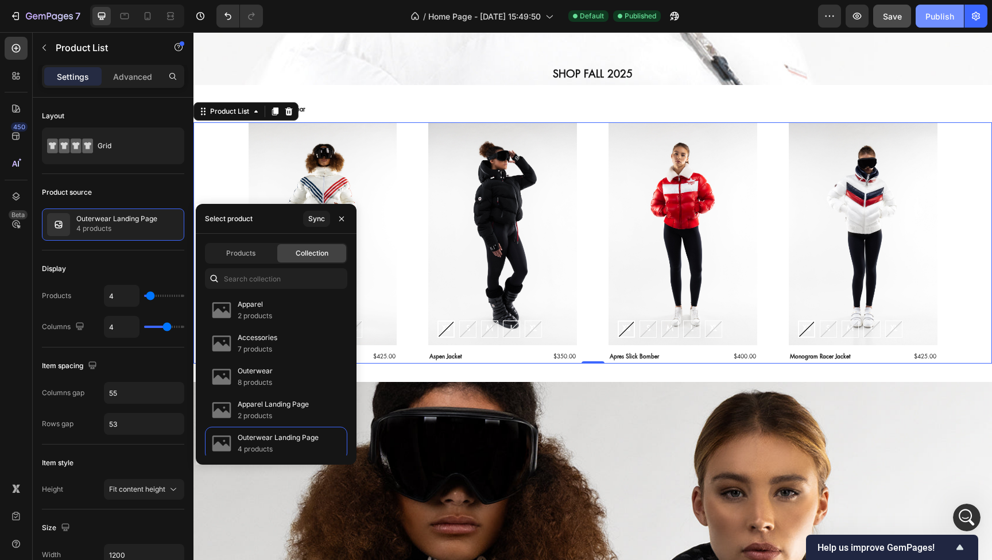
click at [935, 11] on div "Publish" at bounding box center [940, 16] width 29 height 12
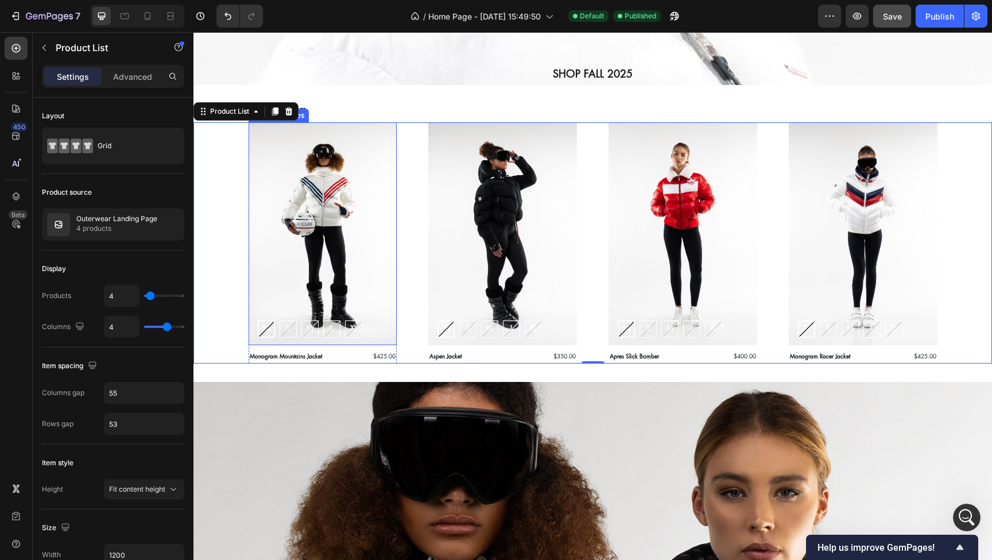
click at [289, 175] on img at bounding box center [323, 233] width 149 height 223
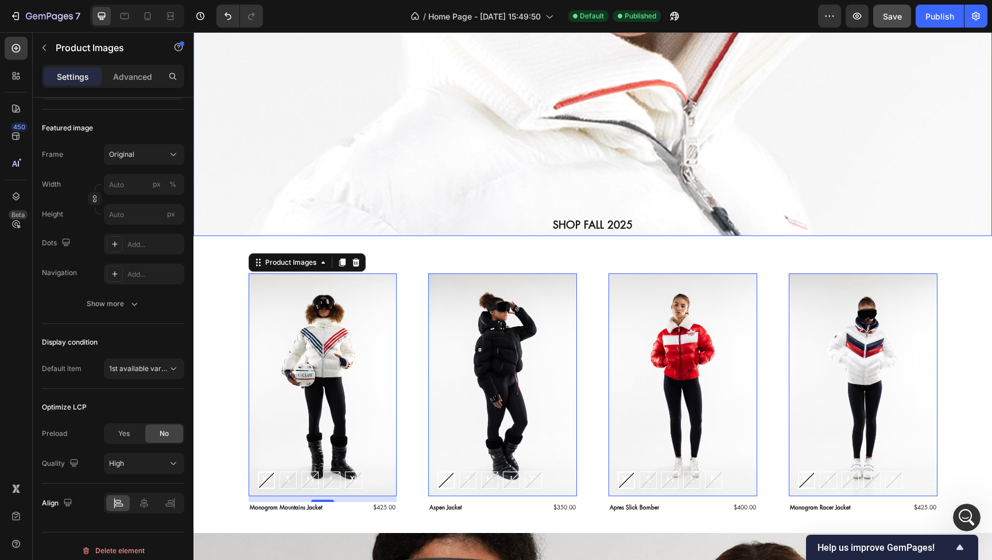
scroll to position [287, 0]
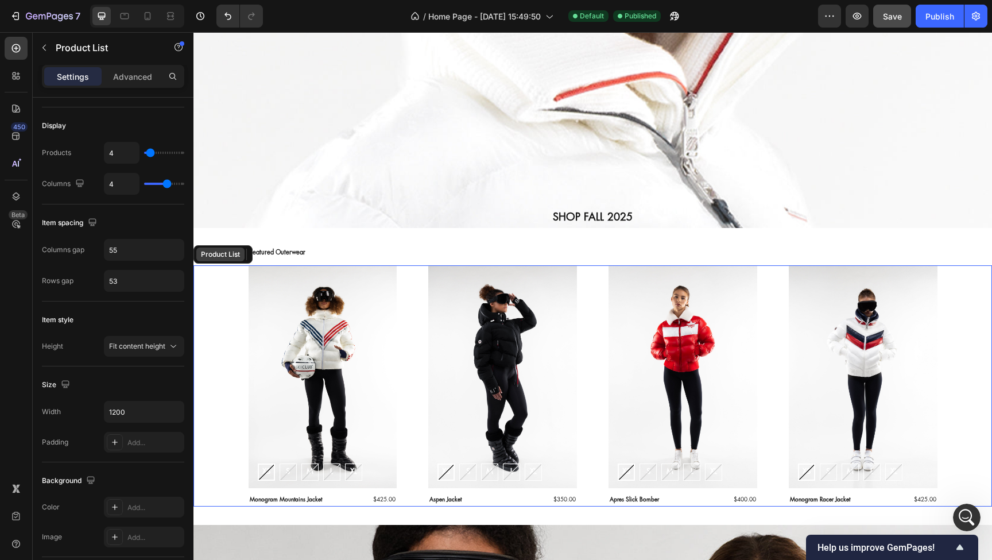
click at [213, 257] on div "Product List" at bounding box center [221, 254] width 44 height 10
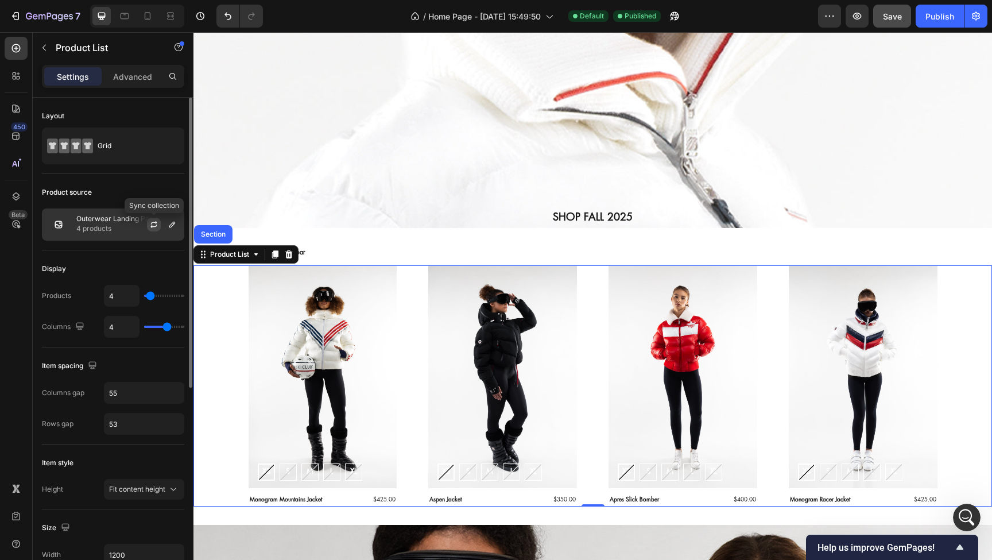
click at [156, 224] on icon "button" at bounding box center [153, 224] width 9 height 9
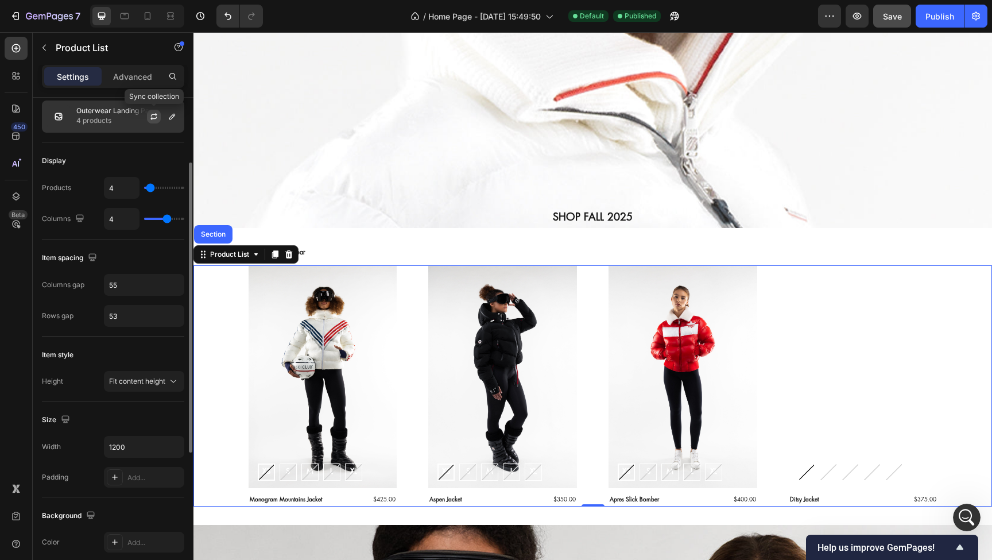
scroll to position [109, 0]
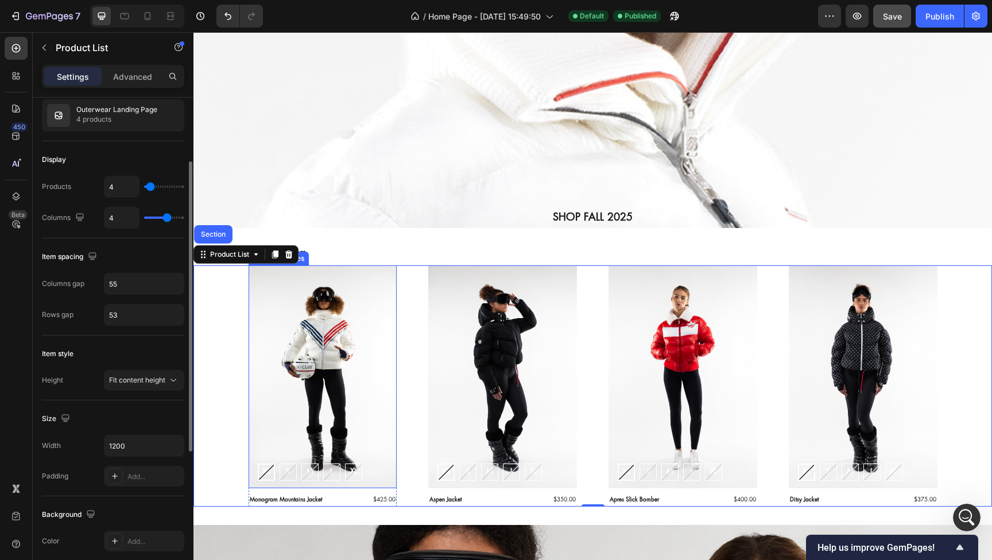
click at [265, 342] on img at bounding box center [323, 376] width 149 height 223
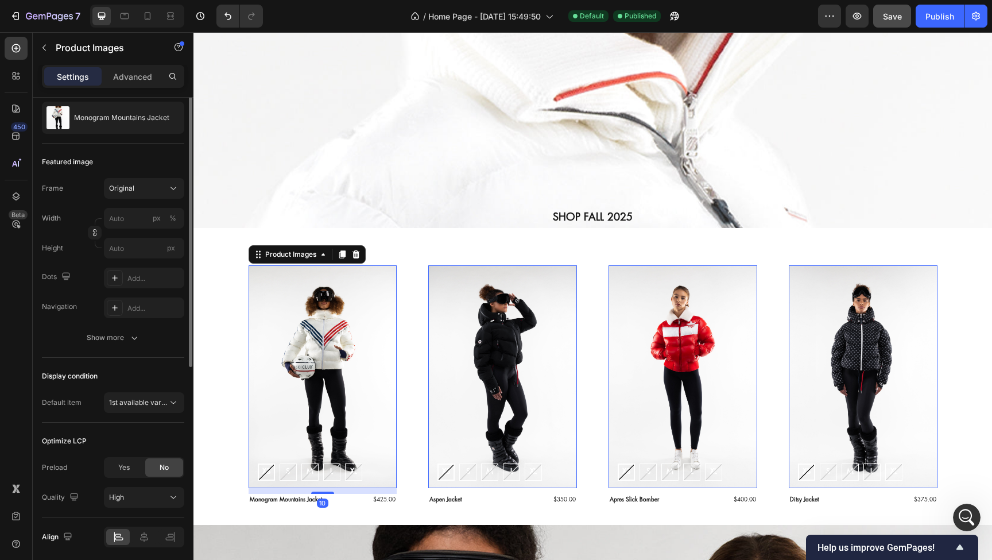
scroll to position [0, 0]
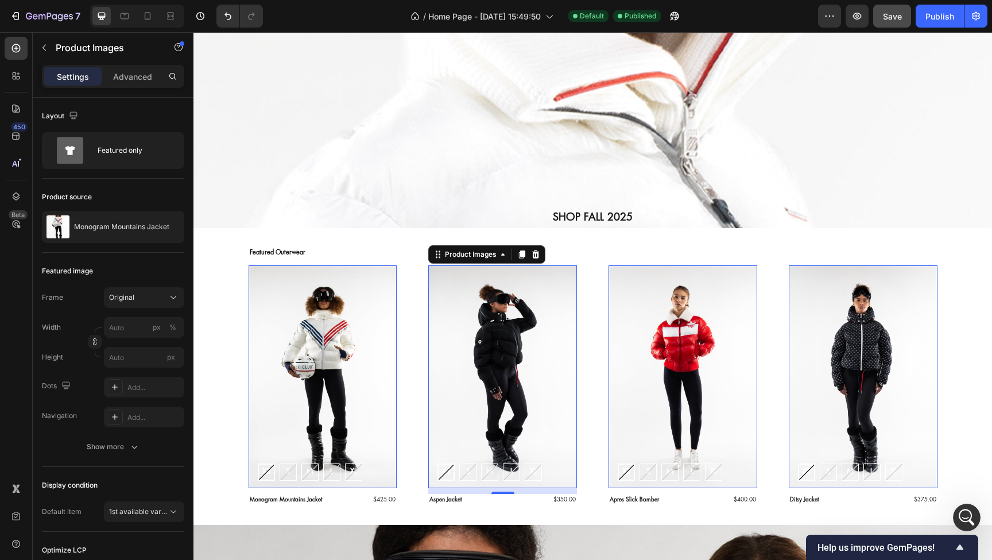
click at [459, 343] on img at bounding box center [502, 376] width 149 height 223
click at [670, 341] on img at bounding box center [683, 376] width 149 height 223
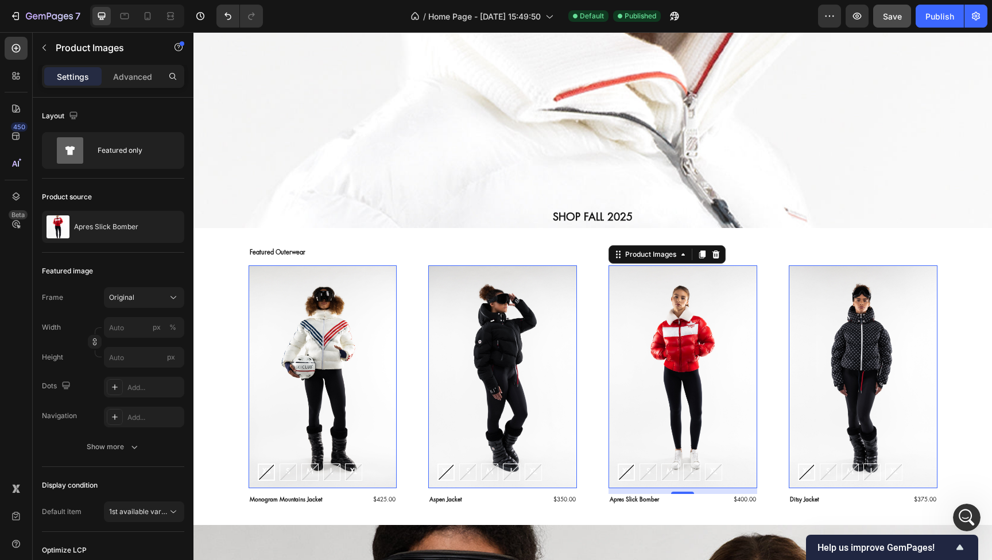
click at [834, 339] on img at bounding box center [863, 376] width 149 height 223
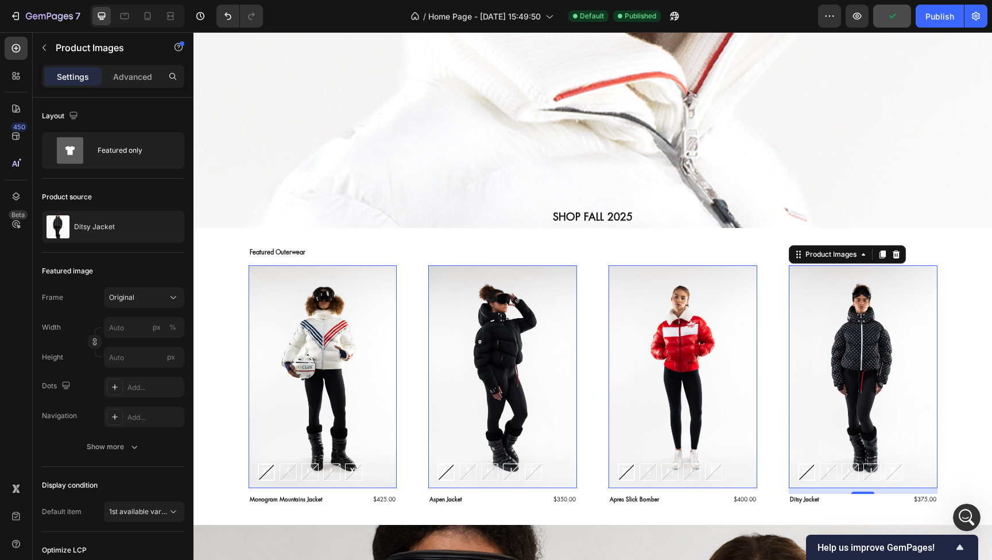
click at [329, 395] on img at bounding box center [323, 376] width 149 height 223
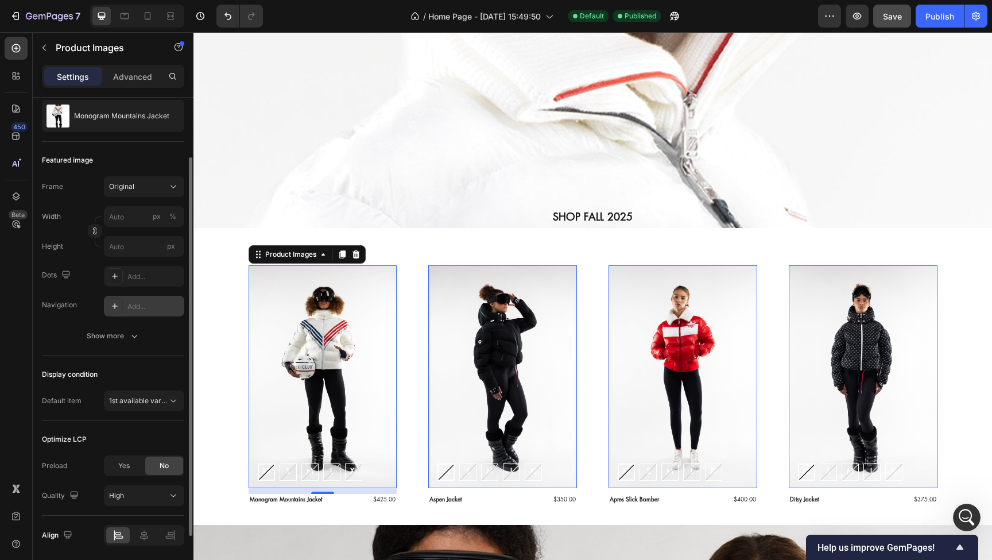
scroll to position [117, 0]
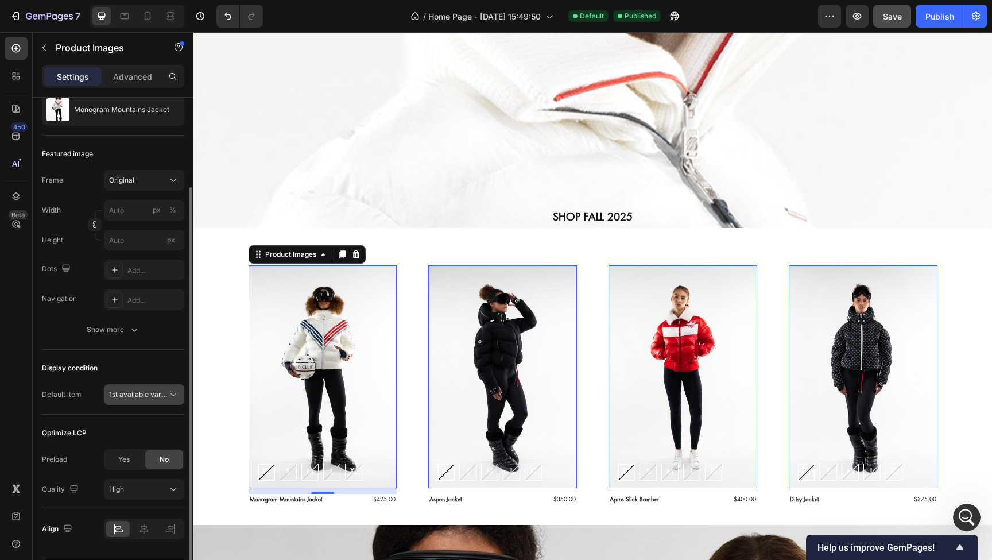
click at [165, 395] on span "1st available variant" at bounding box center [141, 394] width 64 height 9
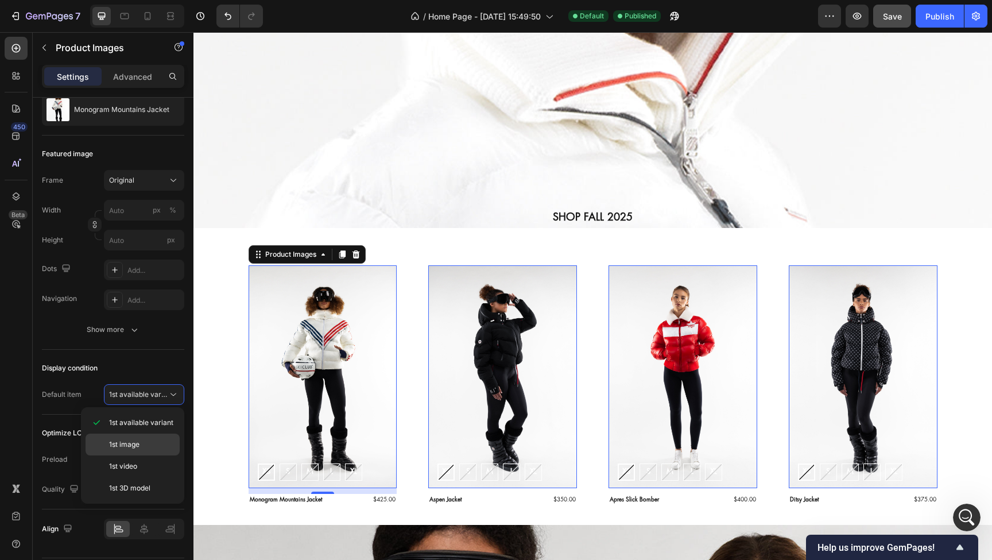
click at [148, 440] on p "1st image" at bounding box center [141, 444] width 65 height 10
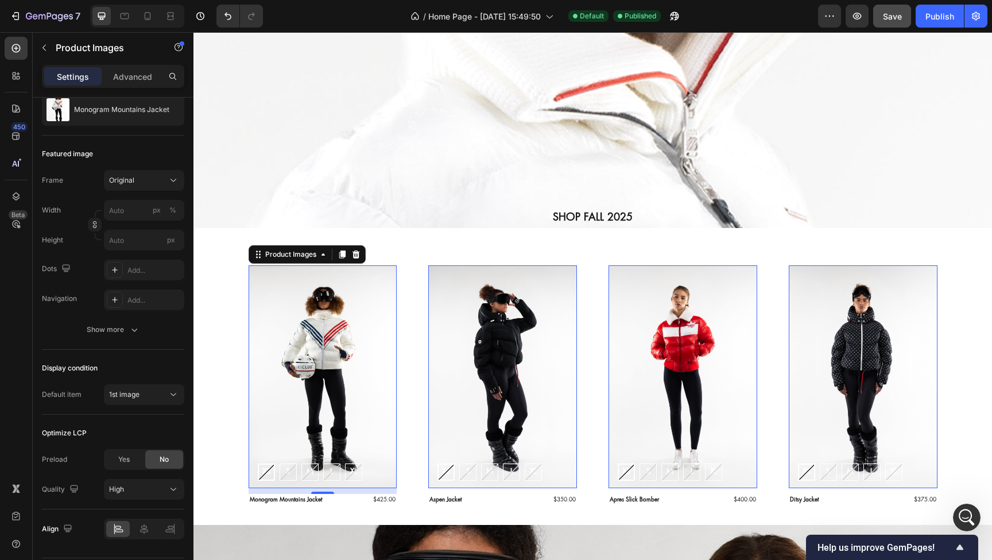
click at [507, 359] on img at bounding box center [502, 376] width 149 height 223
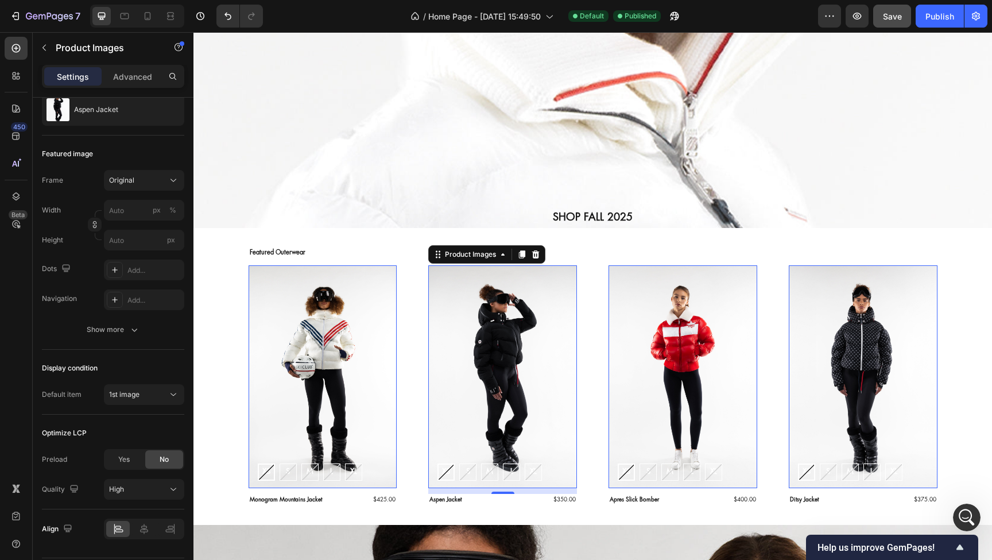
click at [652, 348] on img at bounding box center [683, 376] width 149 height 223
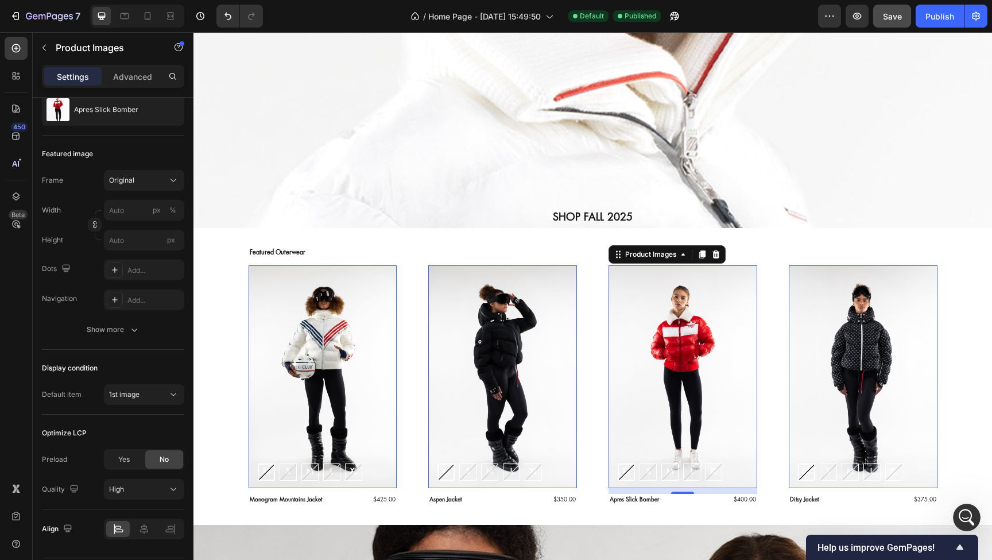
click at [804, 339] on img at bounding box center [863, 376] width 149 height 223
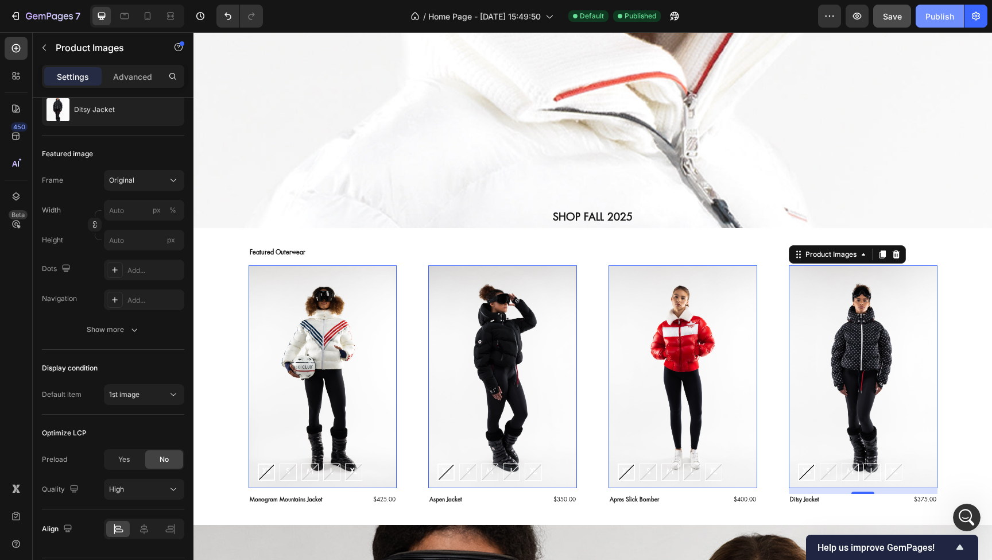
click at [934, 17] on div "Publish" at bounding box center [940, 16] width 29 height 12
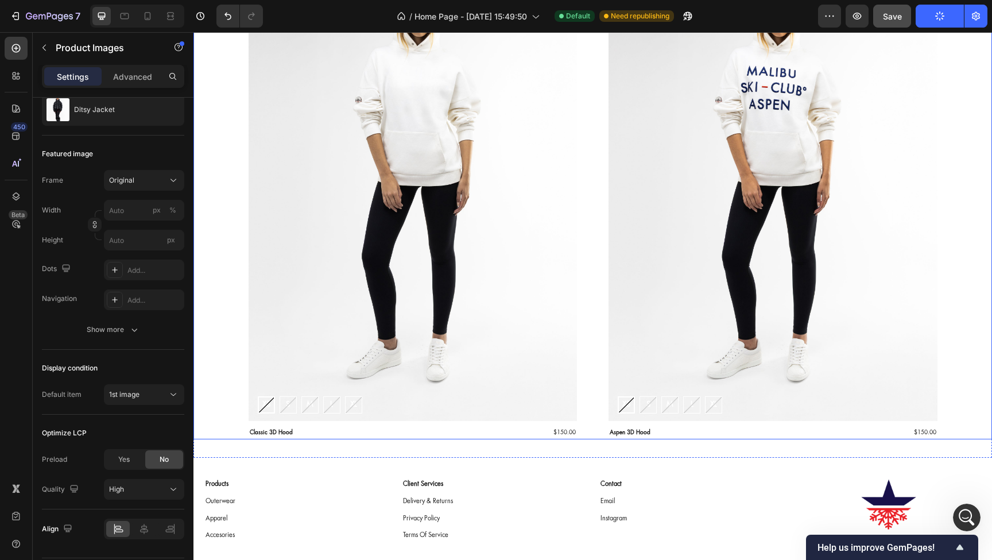
scroll to position [1781, 0]
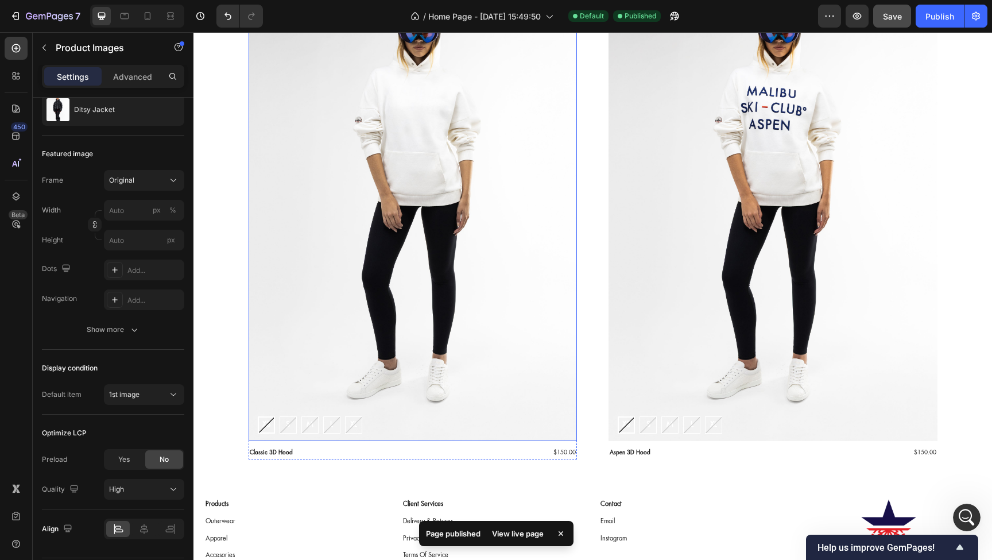
click at [332, 166] on img at bounding box center [413, 194] width 329 height 493
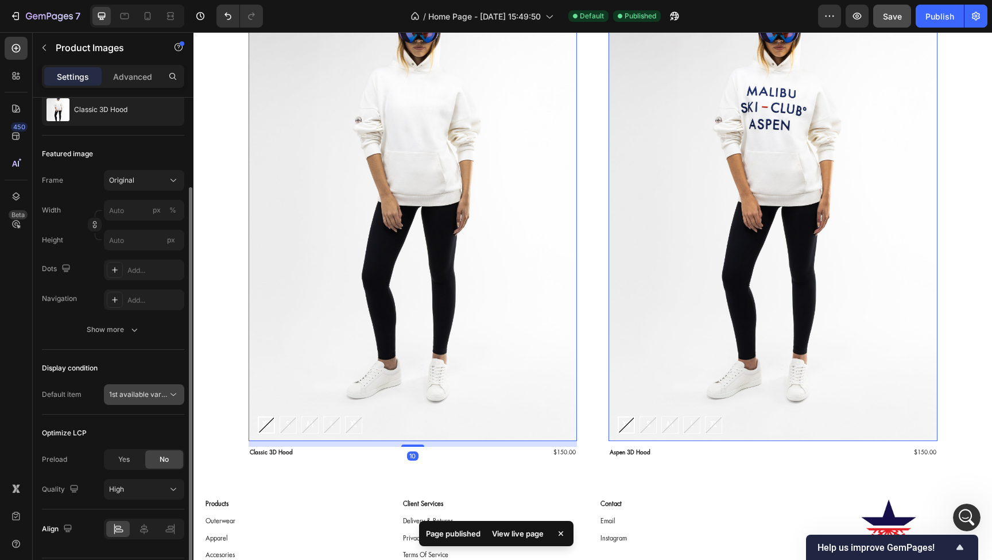
click at [144, 390] on span "1st available variant" at bounding box center [141, 394] width 64 height 9
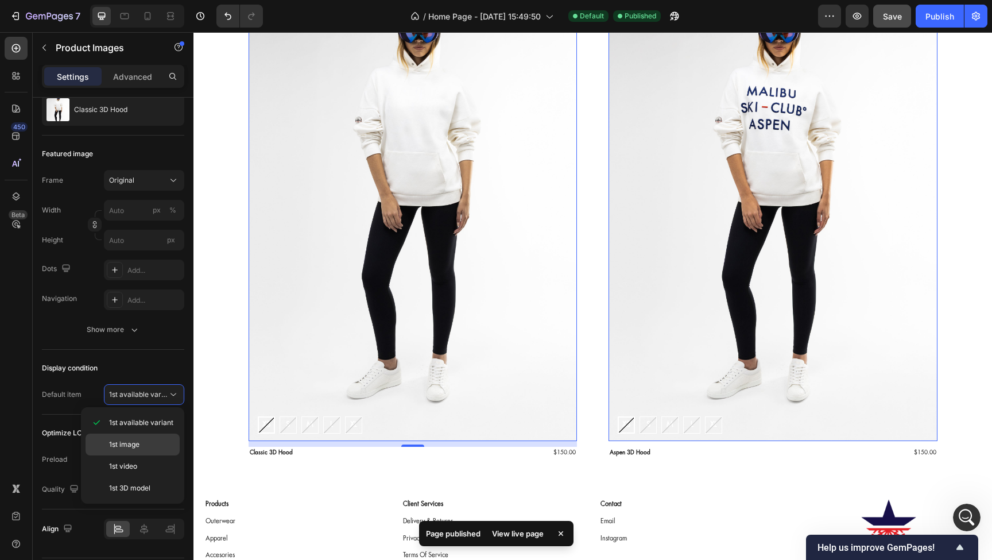
click at [140, 443] on p "1st image" at bounding box center [141, 444] width 65 height 10
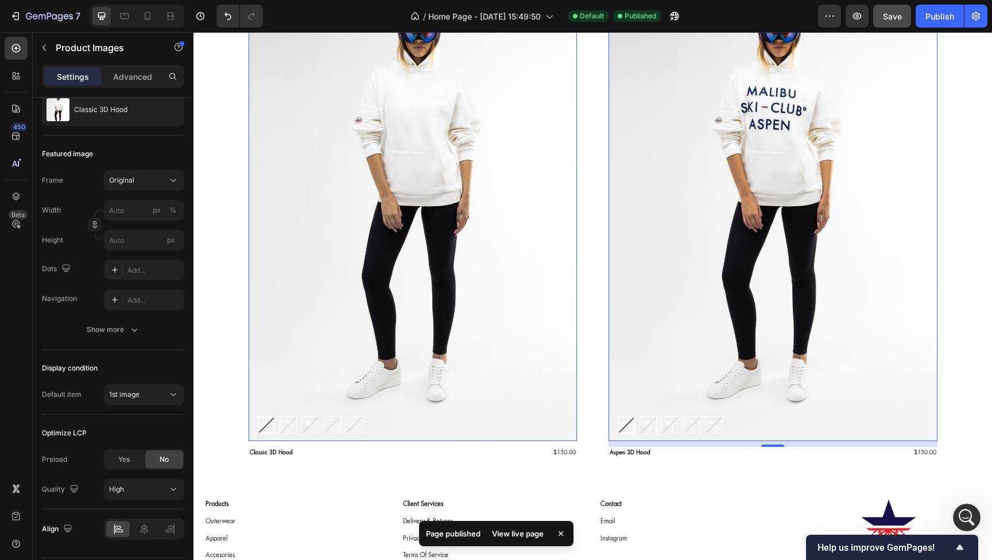
click at [658, 277] on img at bounding box center [773, 194] width 329 height 493
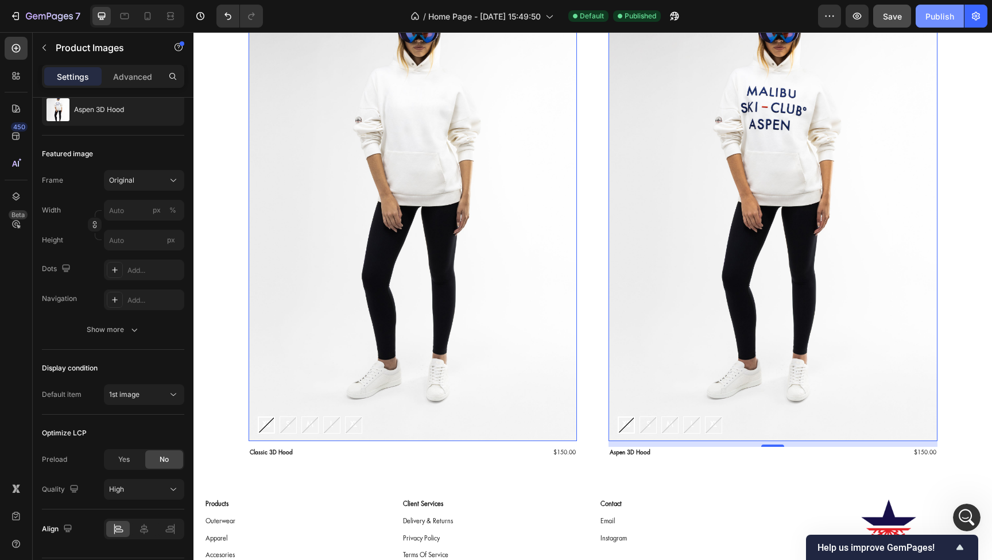
click at [937, 17] on div "Publish" at bounding box center [940, 16] width 29 height 12
click at [45, 19] on icon "button" at bounding box center [41, 16] width 7 height 5
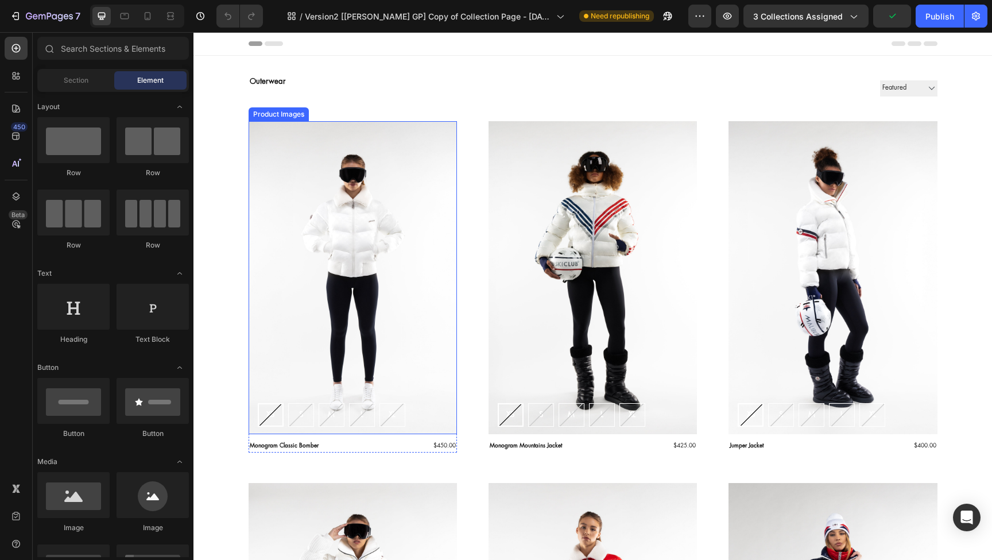
click at [283, 179] on img at bounding box center [353, 277] width 208 height 313
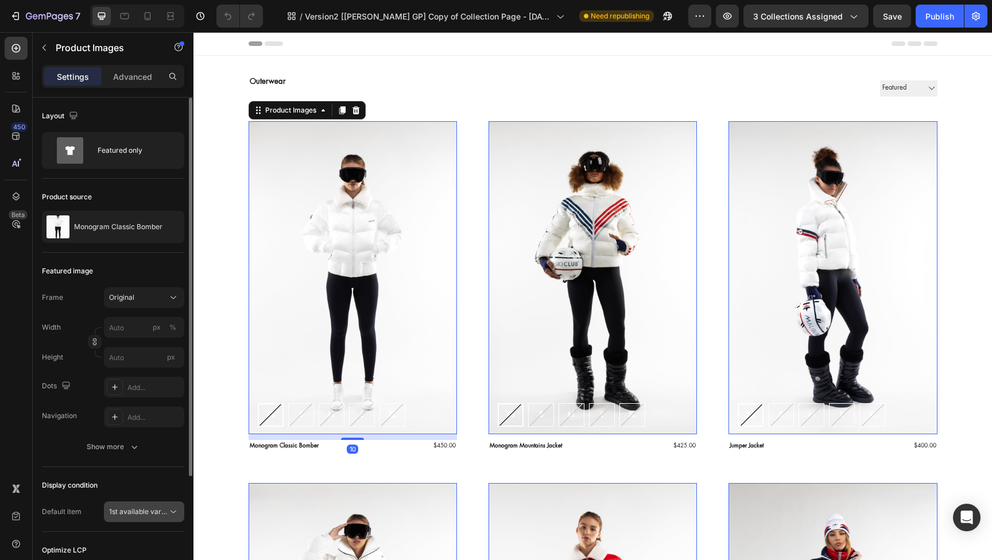
click at [167, 513] on span "1st available variant" at bounding box center [138, 512] width 59 height 10
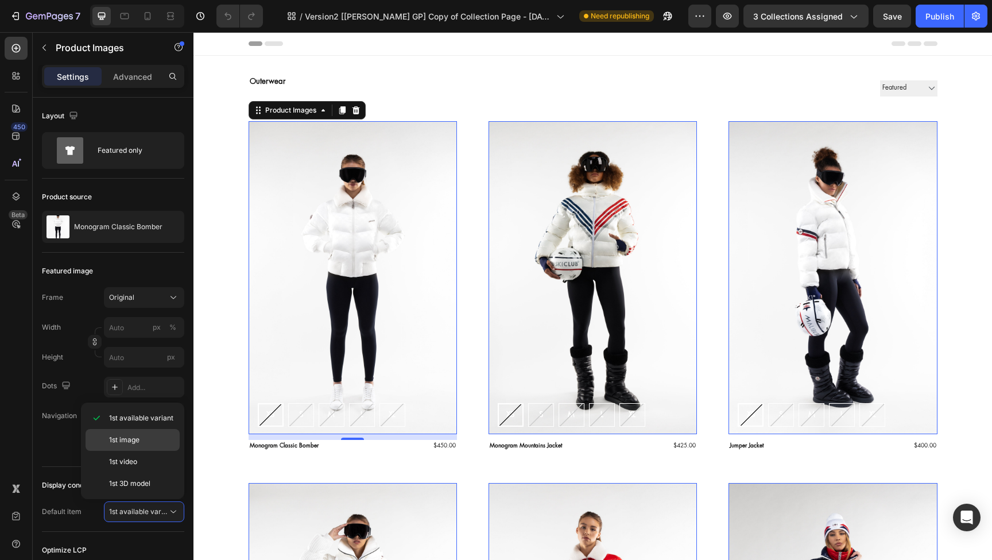
click at [165, 440] on p "1st image" at bounding box center [141, 440] width 65 height 10
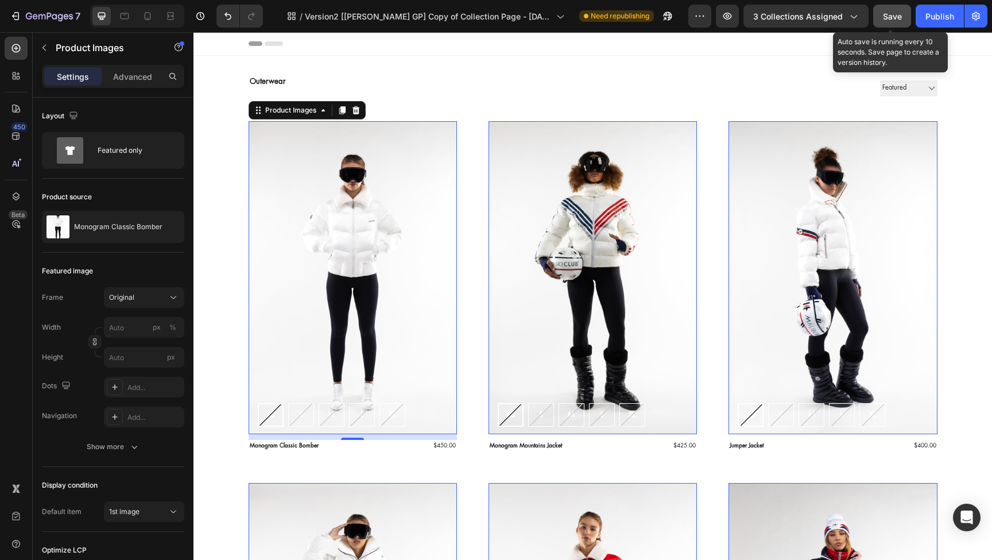
click at [895, 17] on span "Save" at bounding box center [892, 16] width 19 height 10
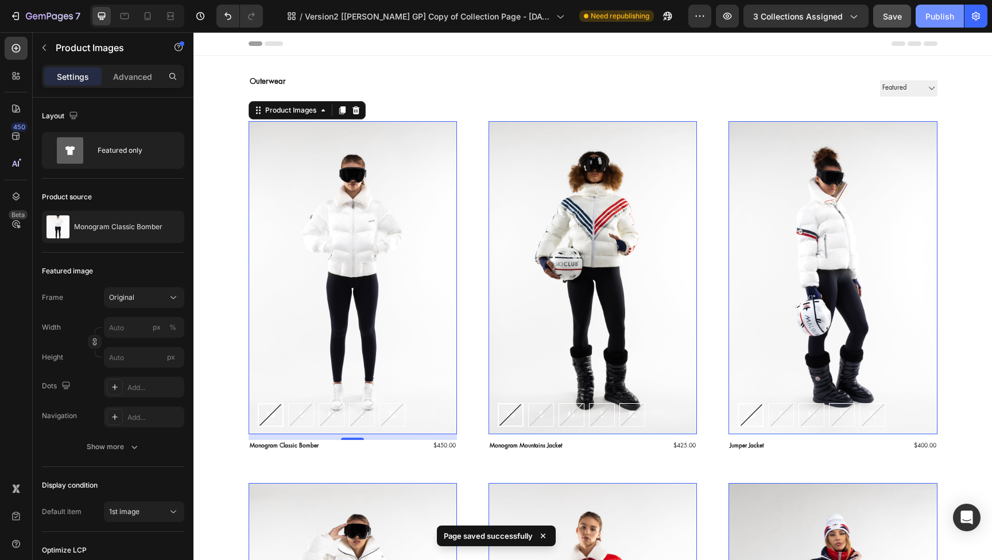
click at [931, 14] on div "Publish" at bounding box center [940, 16] width 29 height 12
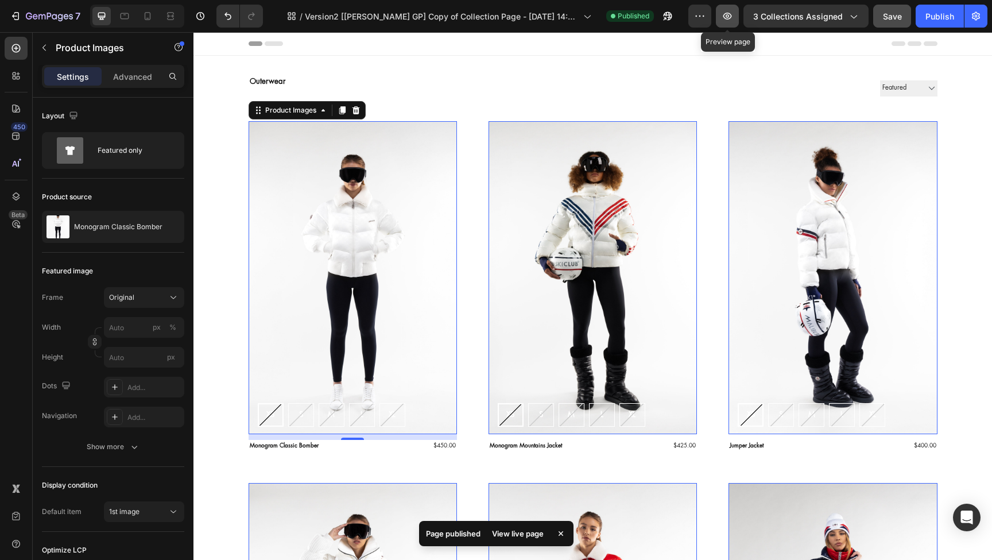
click at [728, 20] on icon "button" at bounding box center [727, 15] width 11 height 11
